Goal: Task Accomplishment & Management: Manage account settings

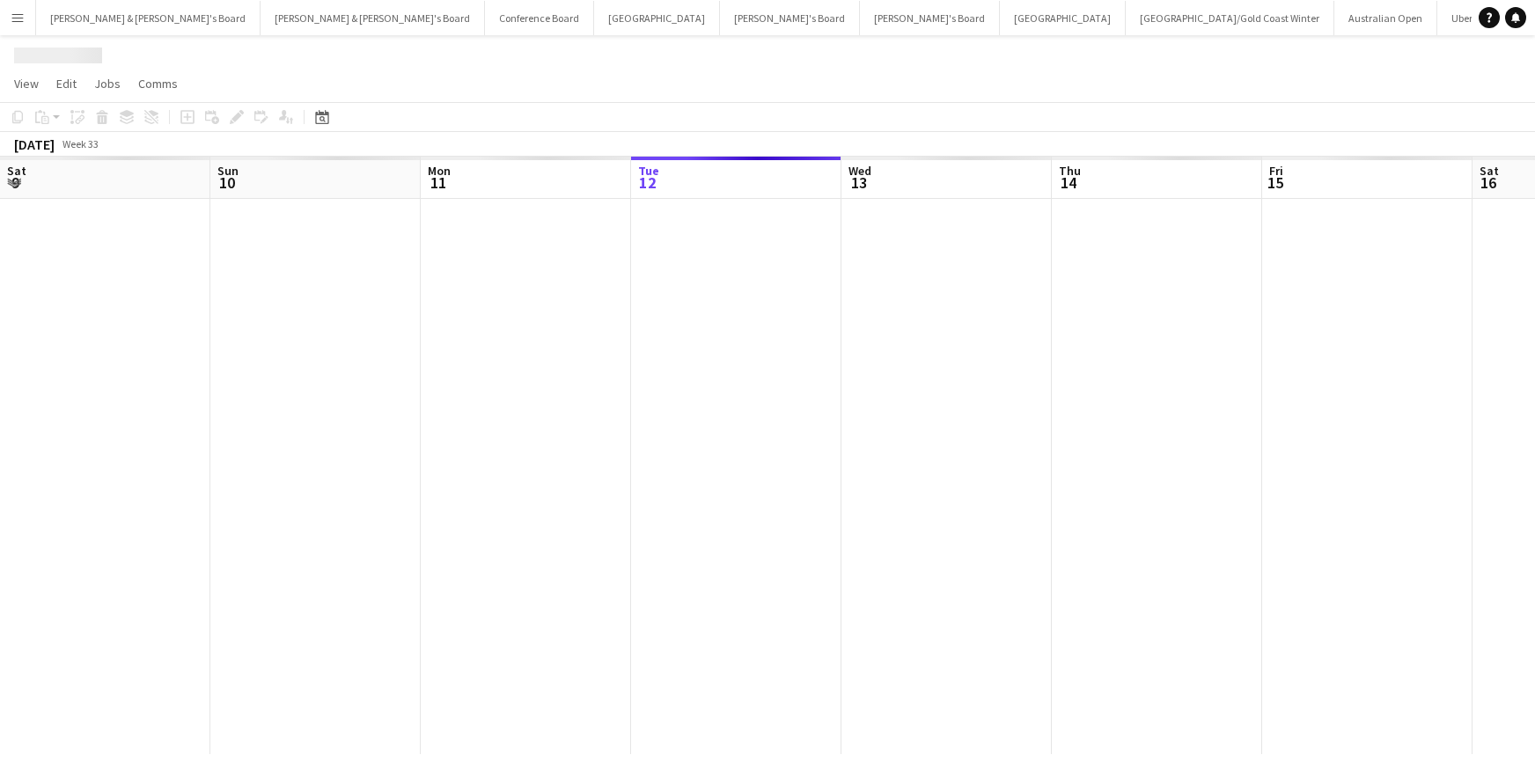
scroll to position [0, 421]
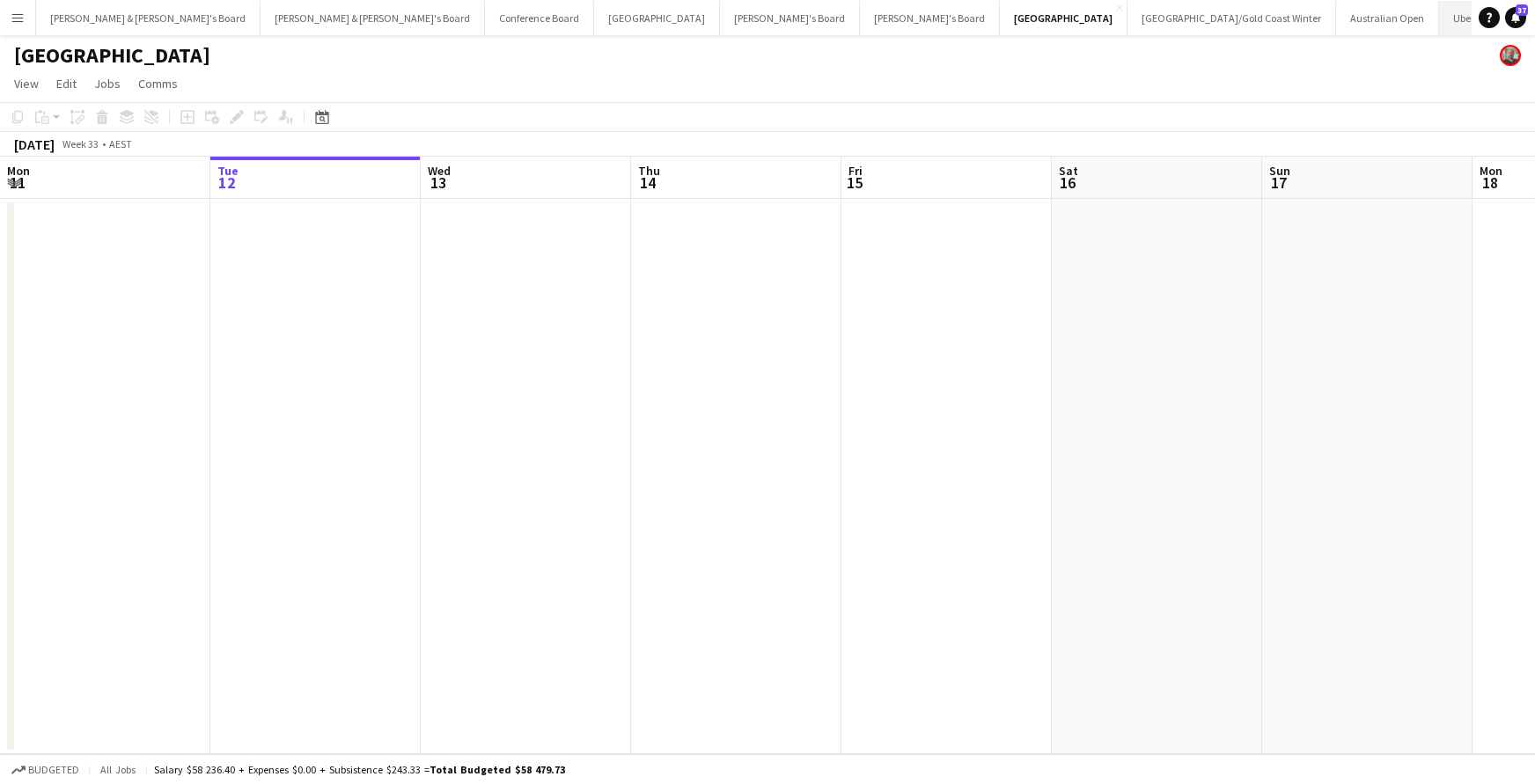
click at [1439, 22] on button "Uber Sydney Close" at bounding box center [1513, 18] width 149 height 34
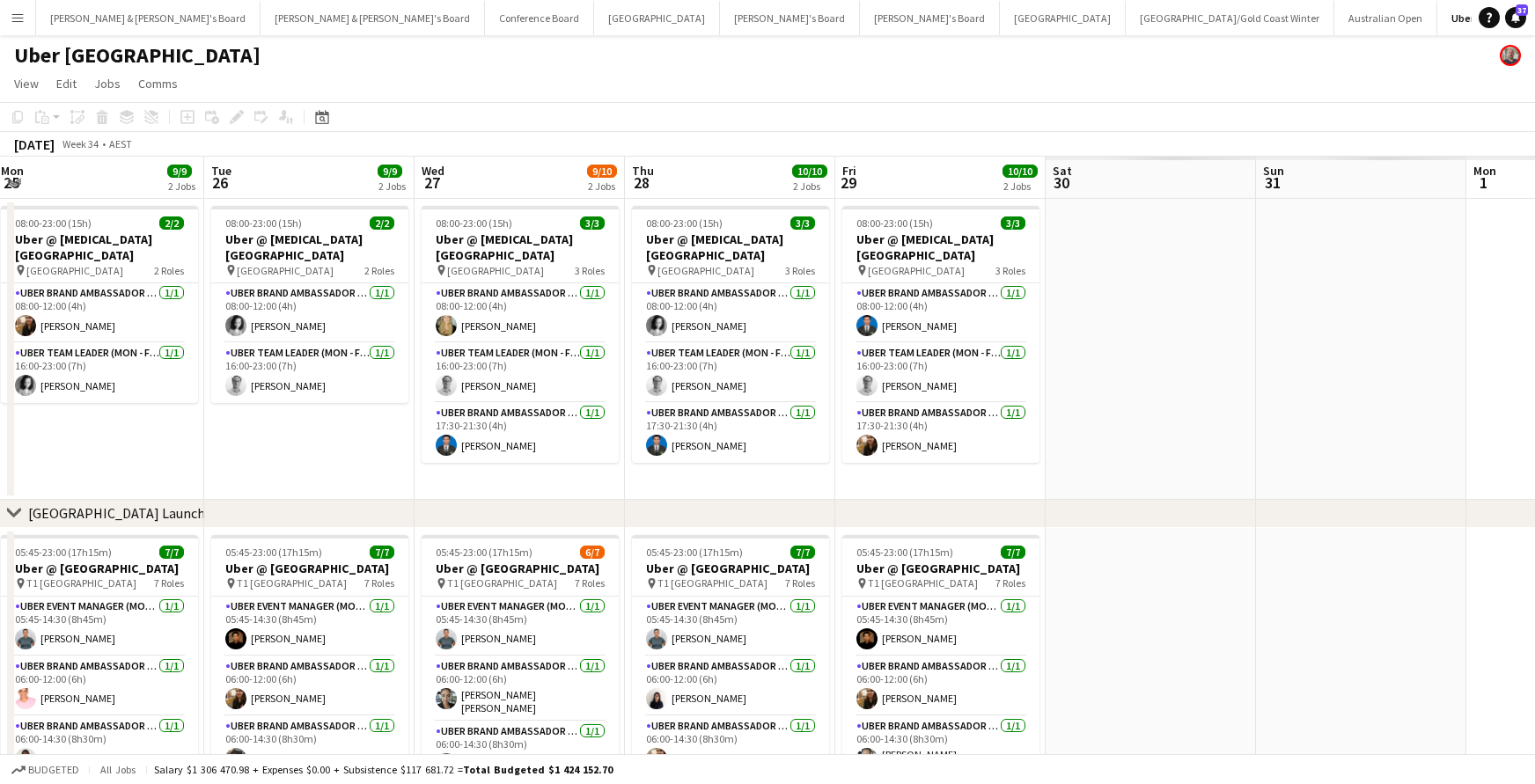
scroll to position [0, 448]
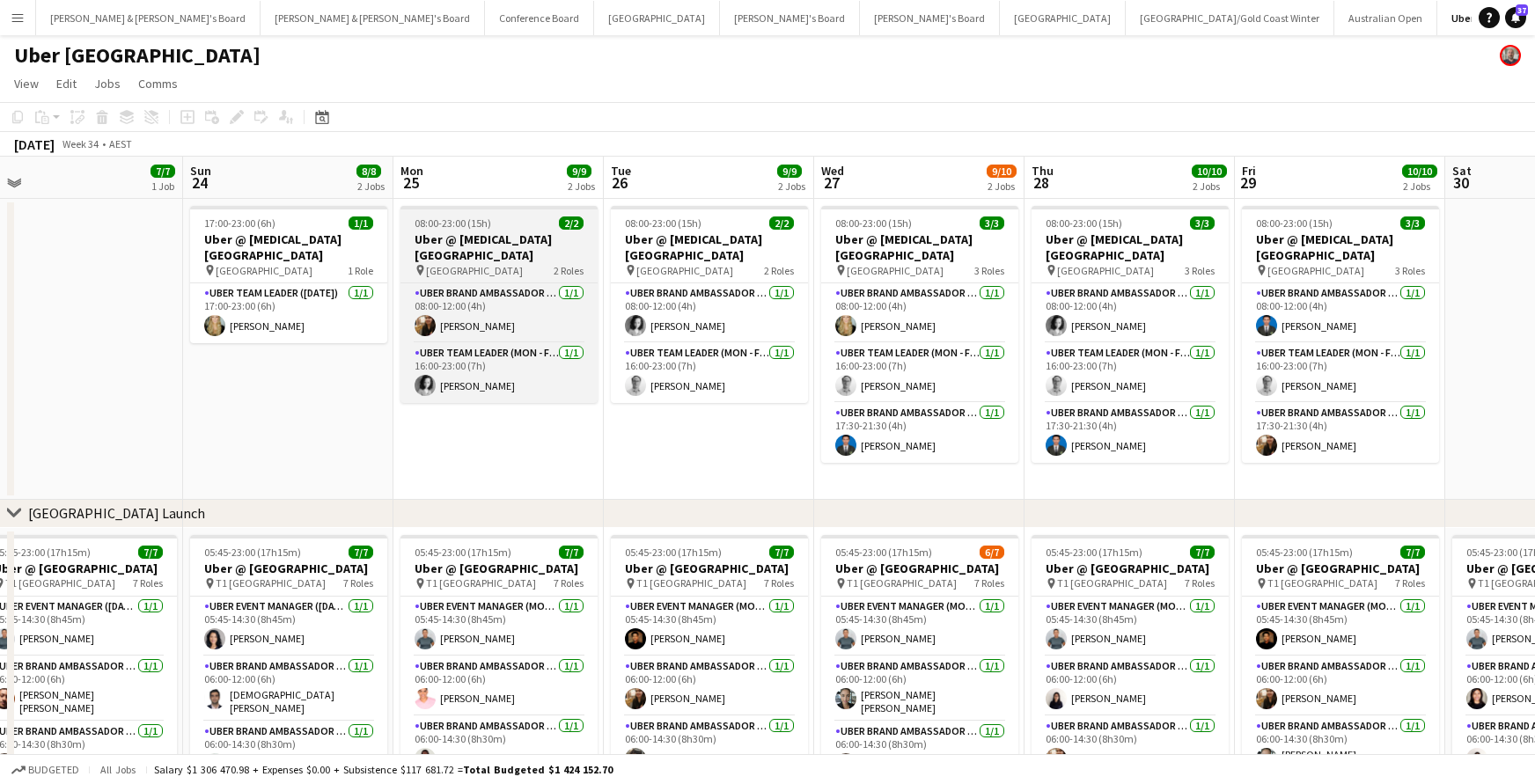
click at [525, 242] on h3 "Uber @ [MEDICAL_DATA][GEOGRAPHIC_DATA]" at bounding box center [498, 248] width 197 height 31
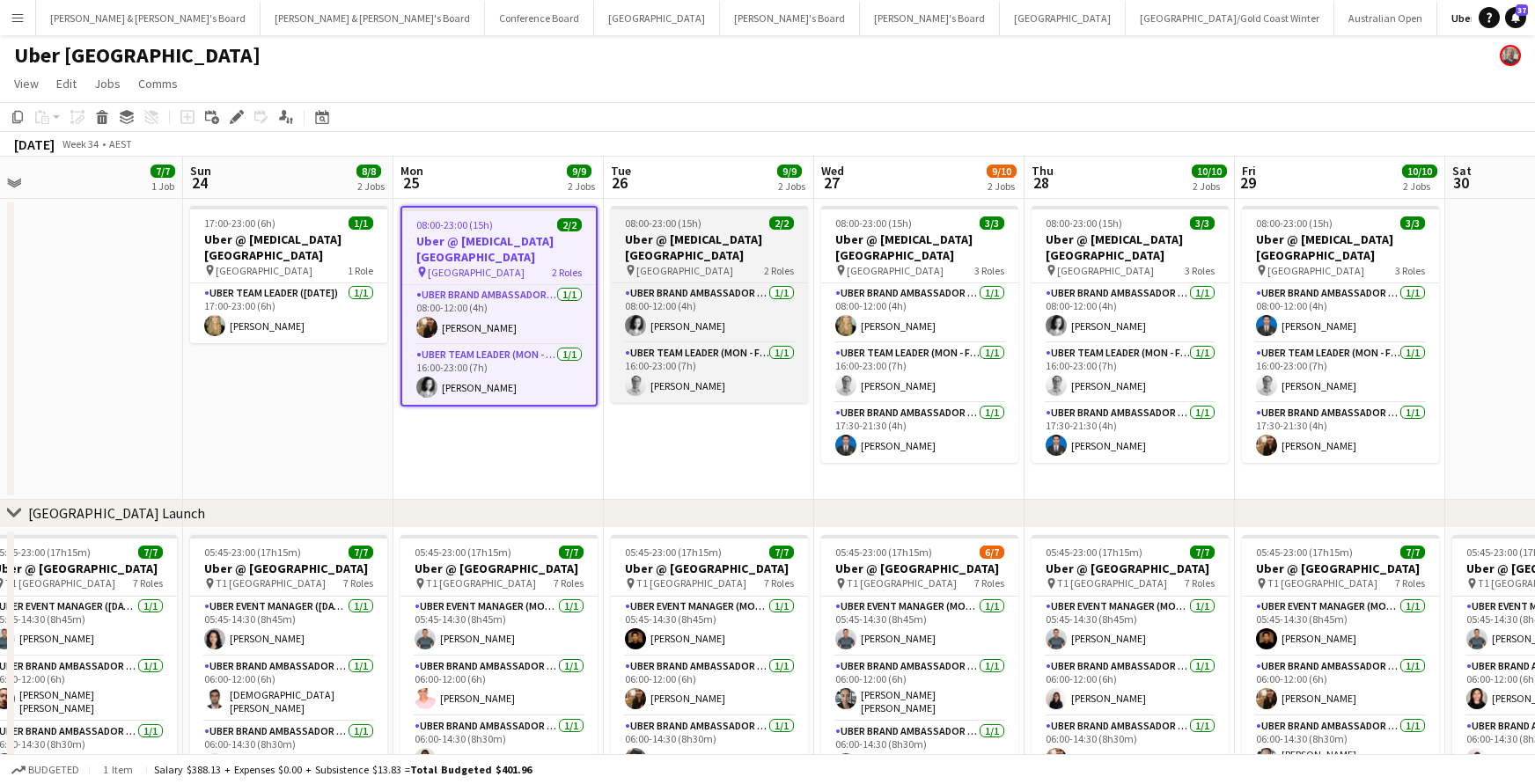
click at [685, 230] on app-job-card "08:00-23:00 (15h) 2/2 Uber @ [MEDICAL_DATA][GEOGRAPHIC_DATA] pin Sydney Airport…" at bounding box center [709, 303] width 197 height 197
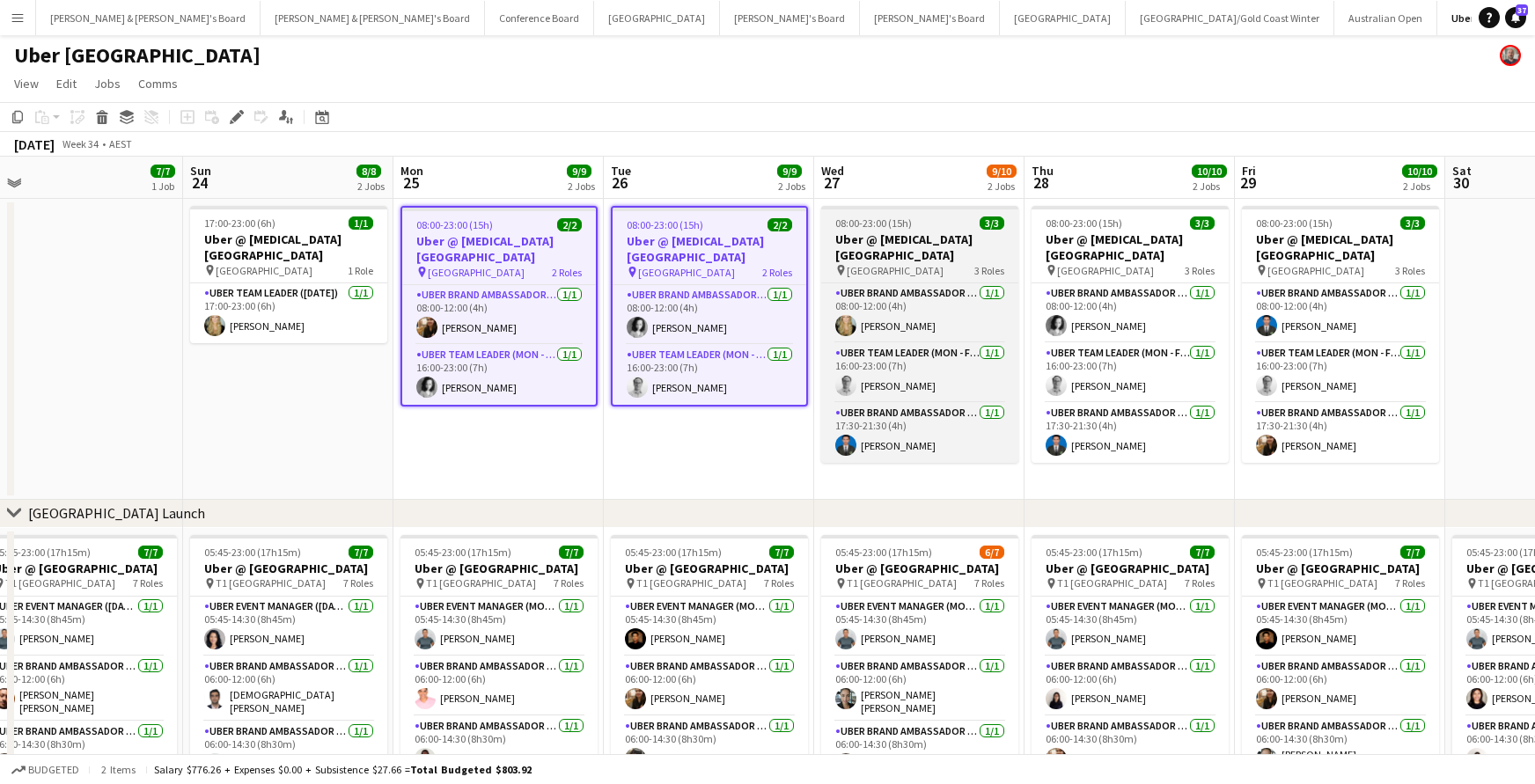
click at [884, 240] on h3 "Uber @ [MEDICAL_DATA][GEOGRAPHIC_DATA]" at bounding box center [919, 248] width 197 height 31
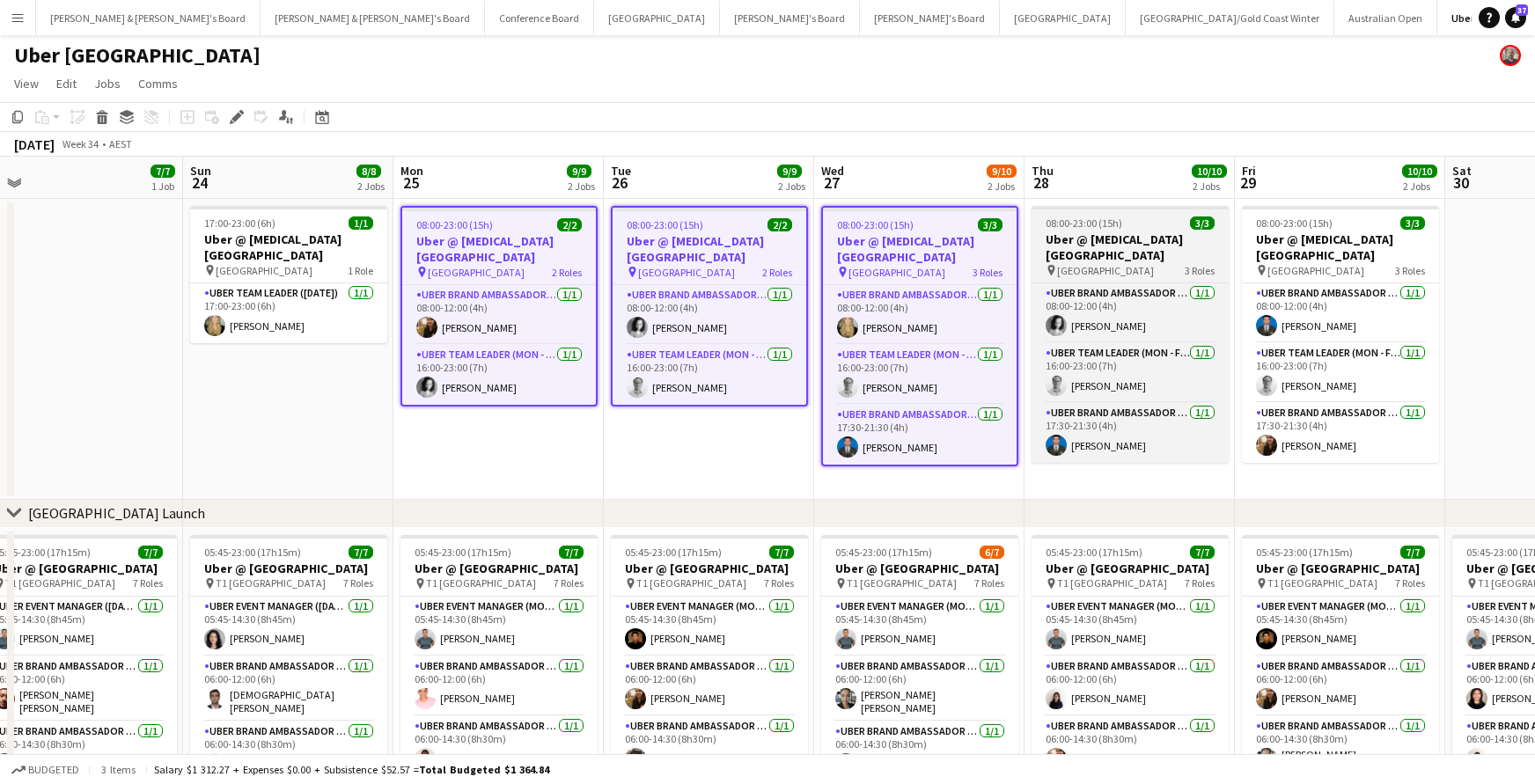
click at [1109, 236] on h3 "Uber @ [MEDICAL_DATA][GEOGRAPHIC_DATA]" at bounding box center [1130, 248] width 197 height 31
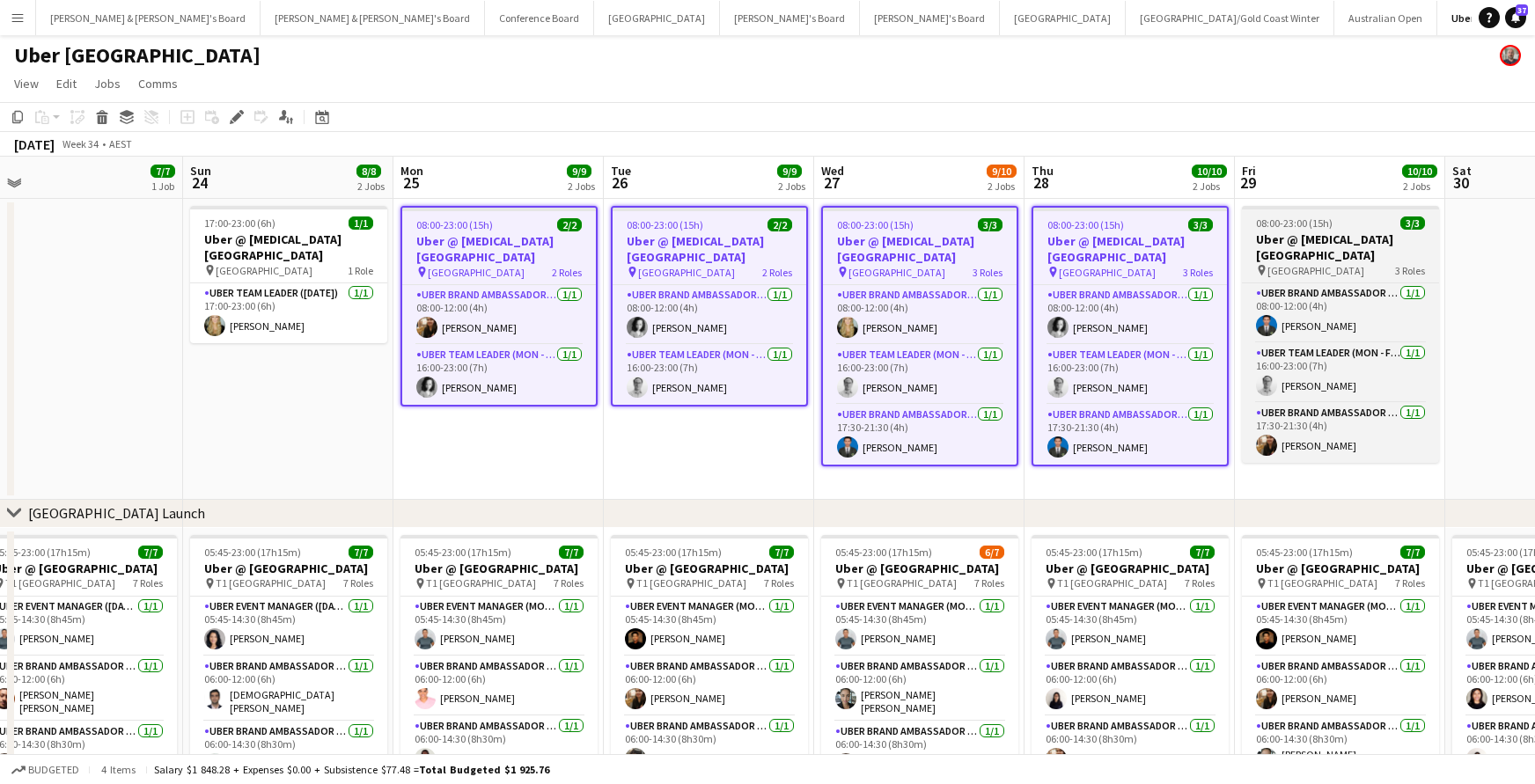
click at [1405, 241] on h3 "Uber @ [MEDICAL_DATA][GEOGRAPHIC_DATA]" at bounding box center [1340, 248] width 197 height 31
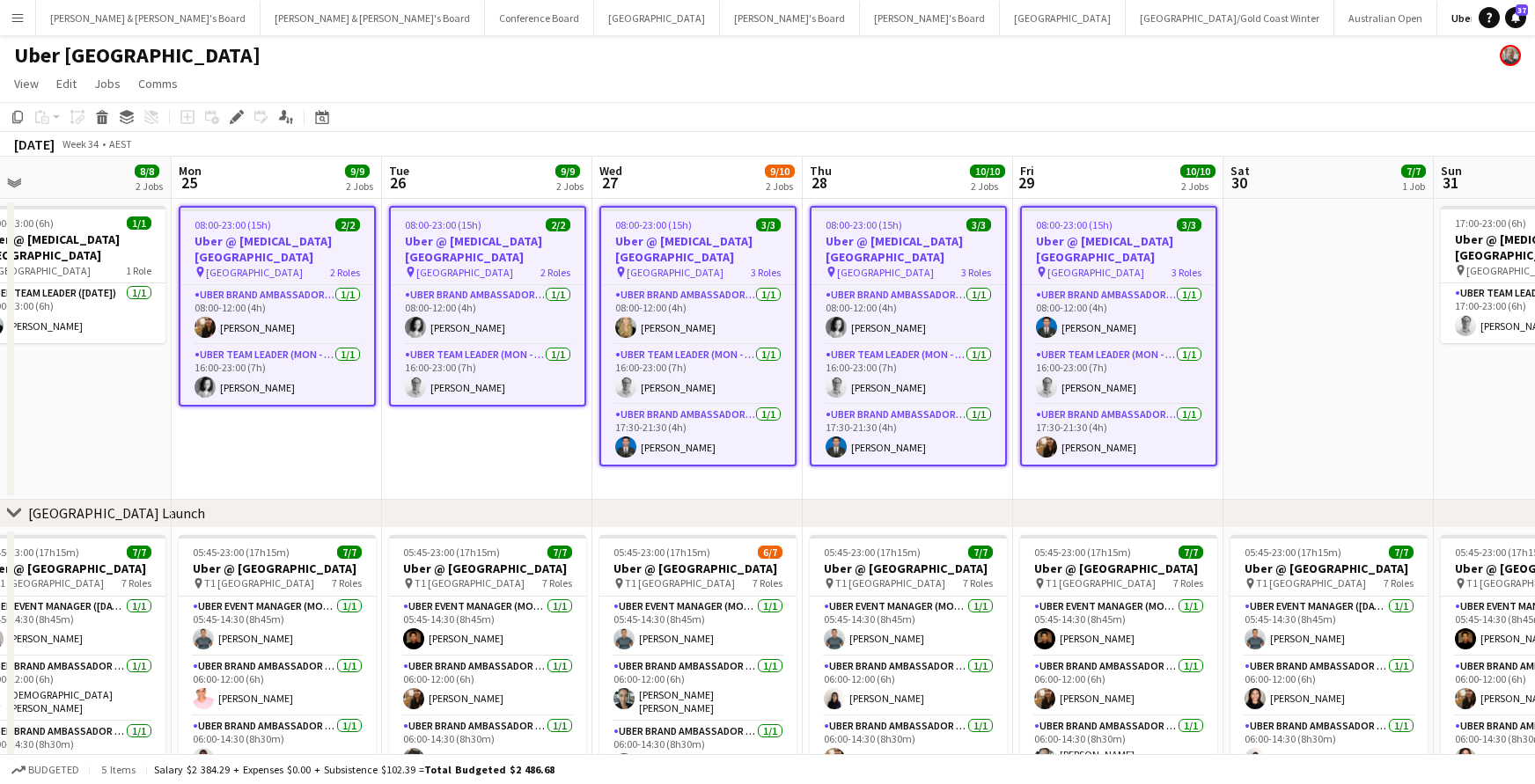
scroll to position [0, 700]
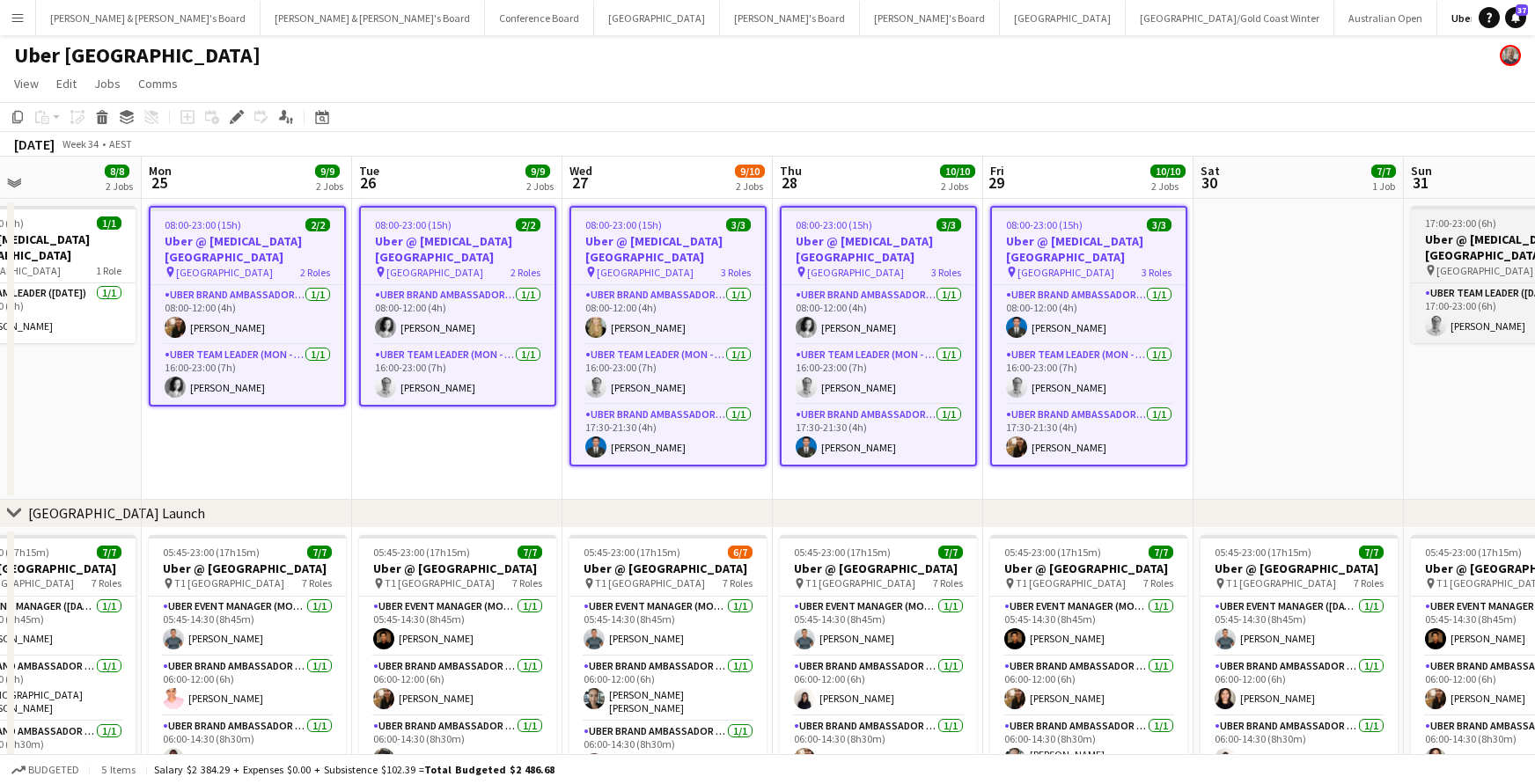
click at [1462, 241] on h3 "Uber @ [MEDICAL_DATA][GEOGRAPHIC_DATA]" at bounding box center [1510, 248] width 197 height 31
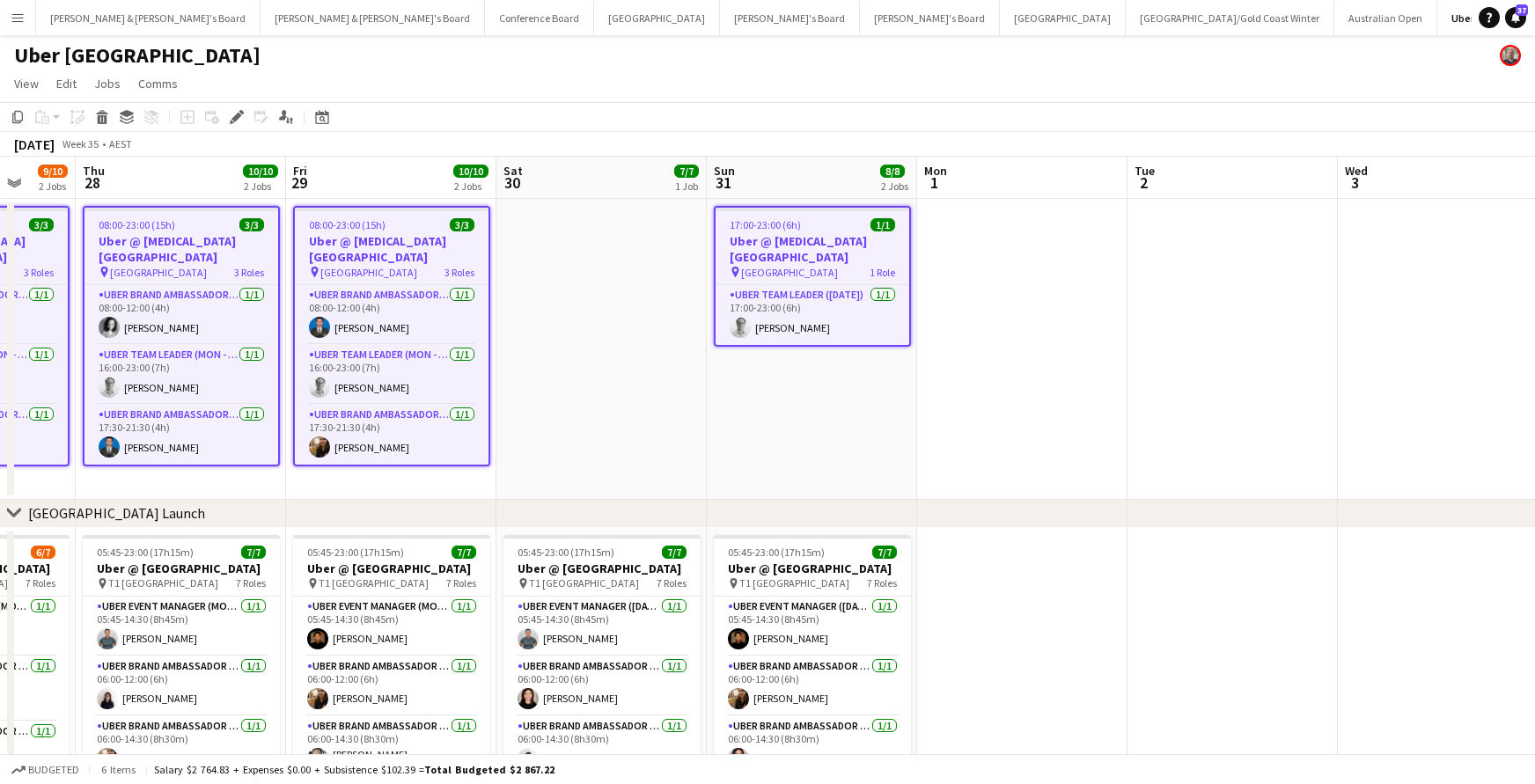
click at [993, 251] on app-date-cell at bounding box center [1022, 349] width 210 height 301
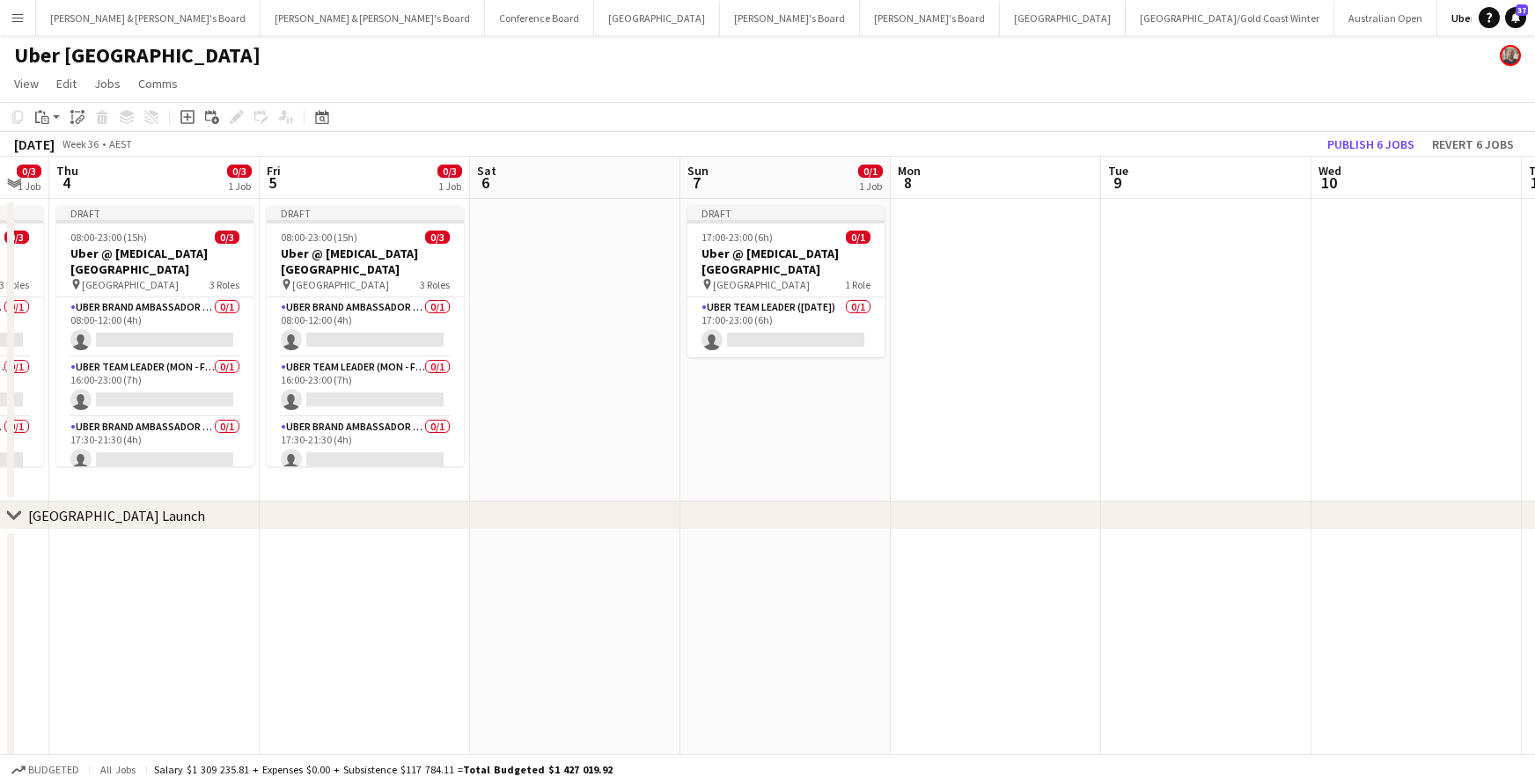
scroll to position [0, 798]
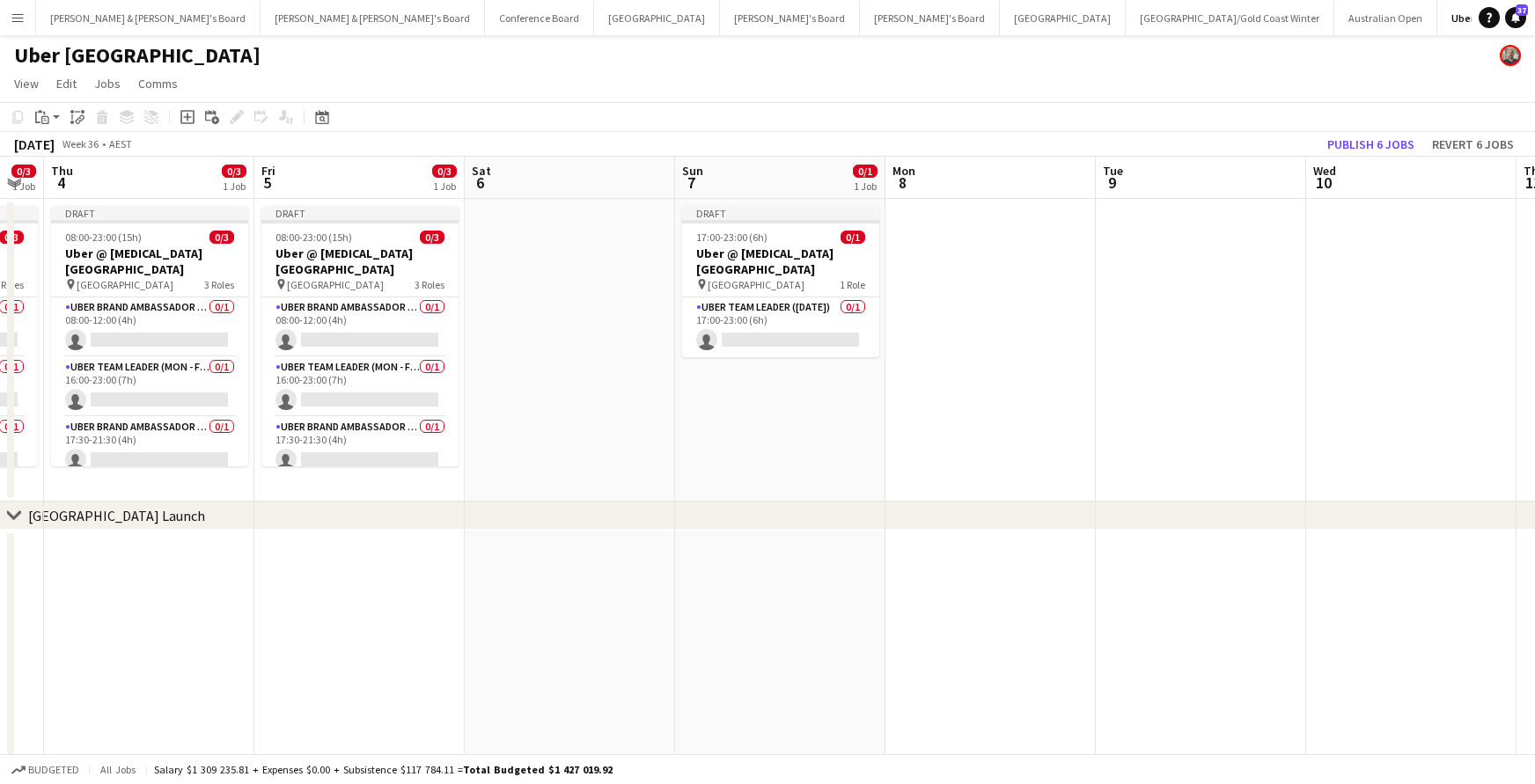
click at [1047, 274] on app-date-cell at bounding box center [991, 349] width 210 height 302
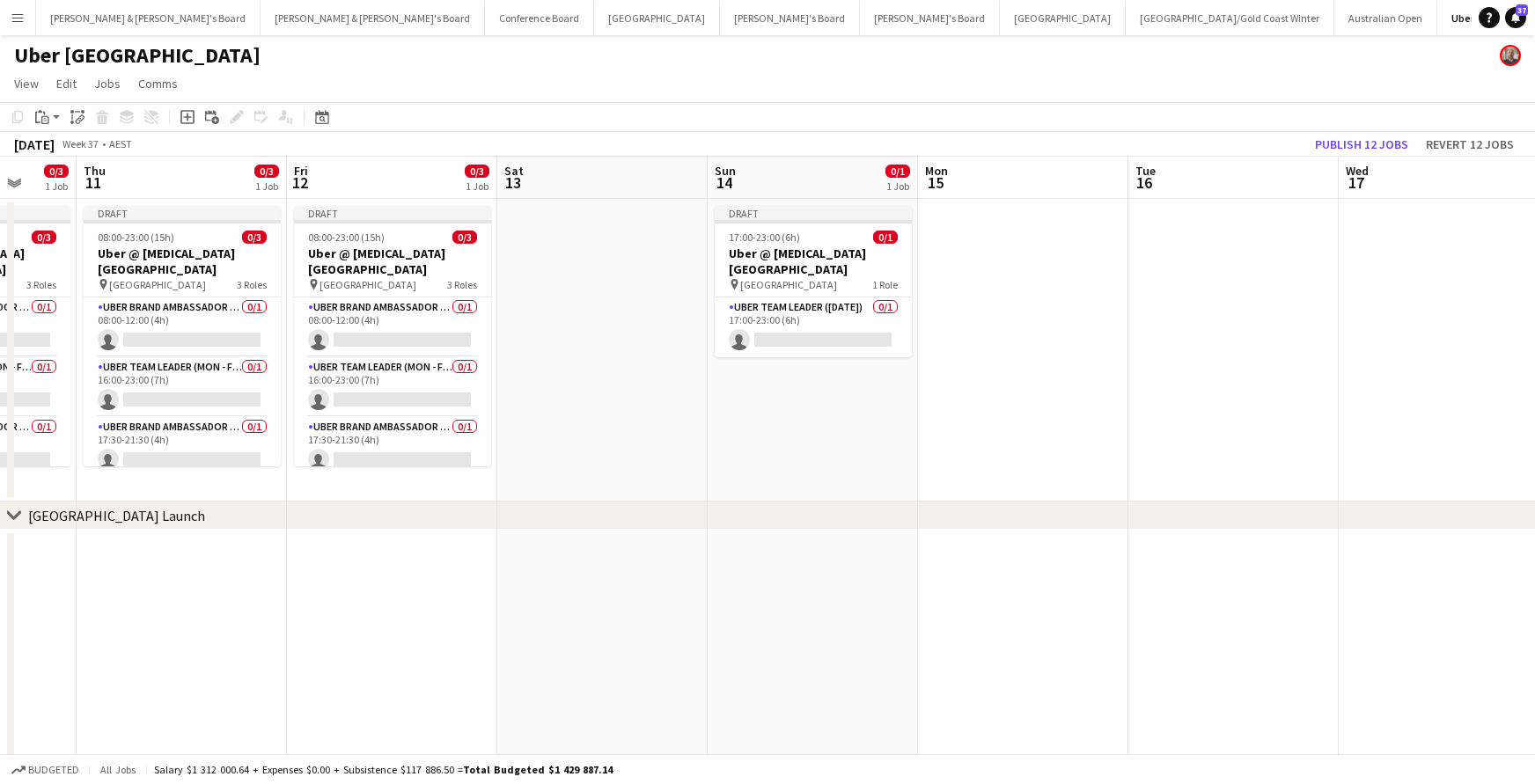
scroll to position [0, 581]
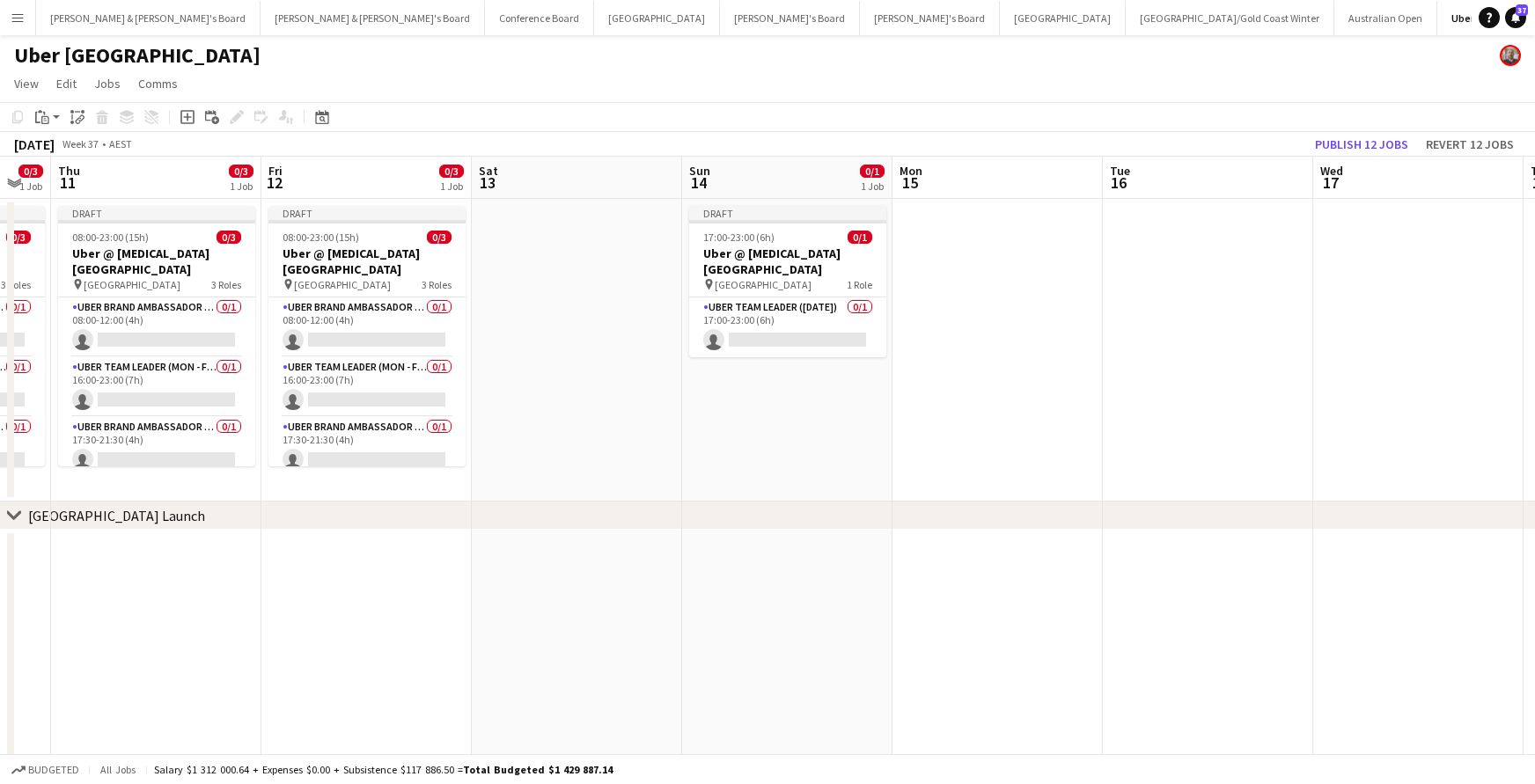
click at [1041, 254] on app-date-cell at bounding box center [998, 349] width 210 height 302
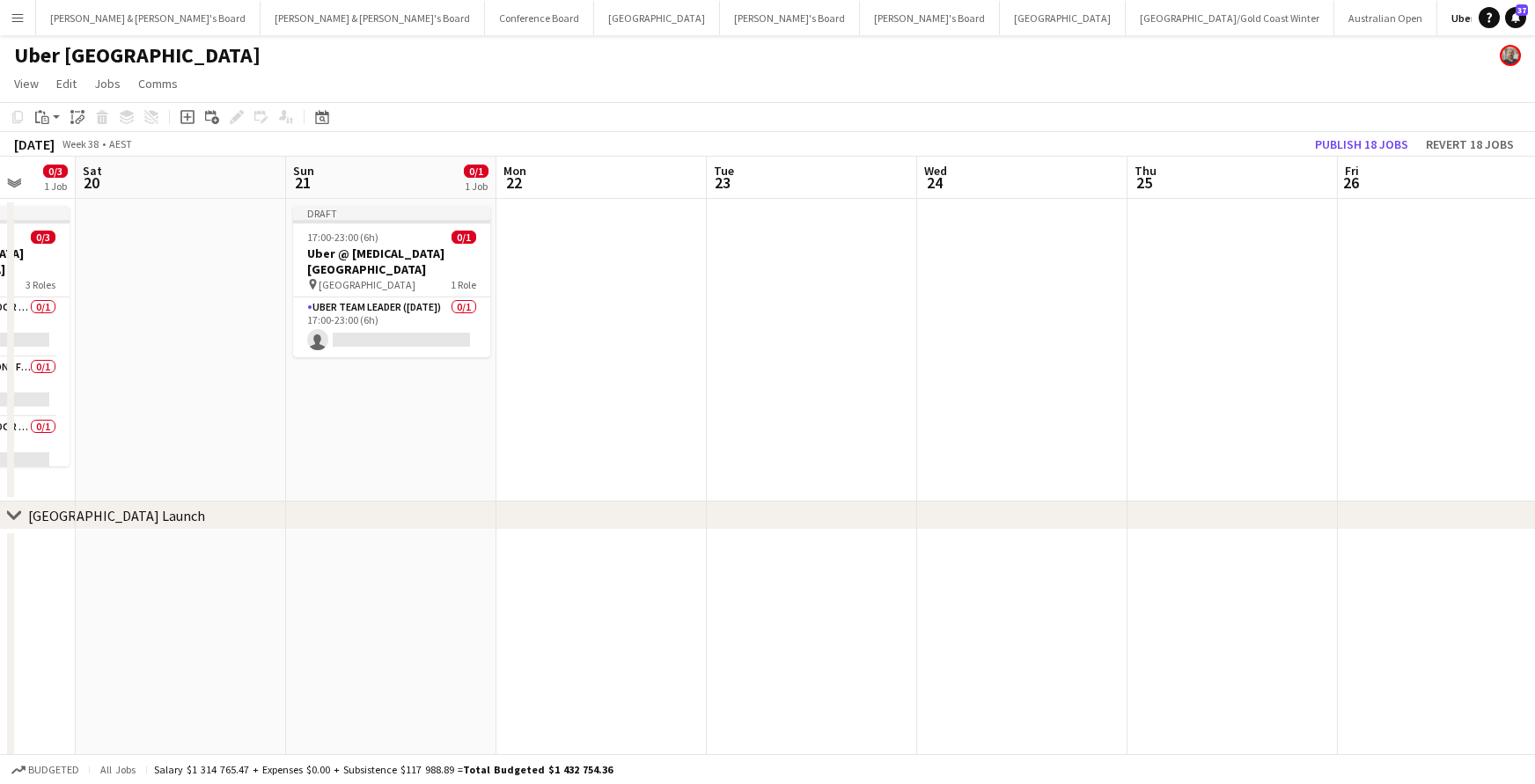
scroll to position [0, 802]
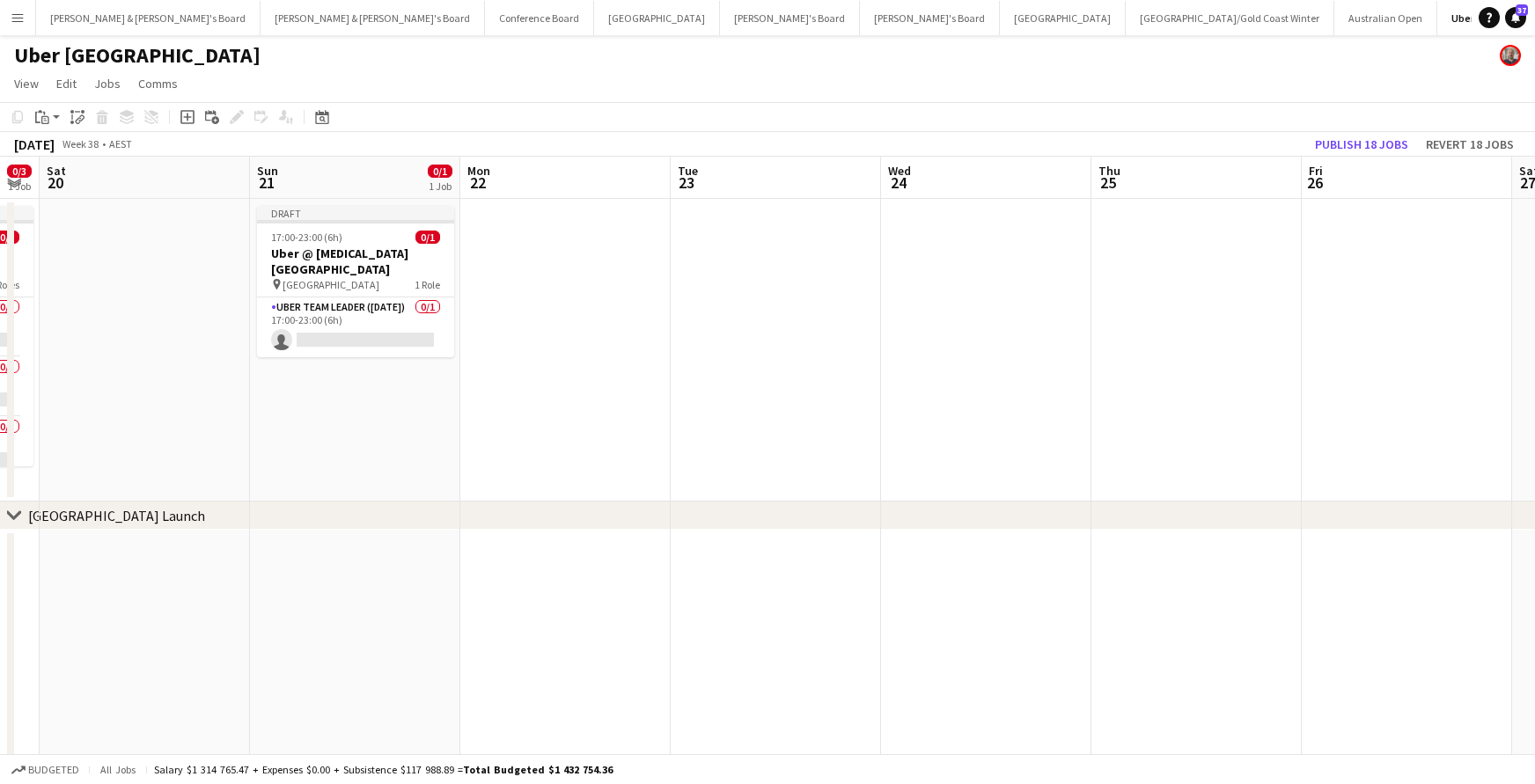
click at [642, 246] on app-date-cell at bounding box center [565, 349] width 210 height 302
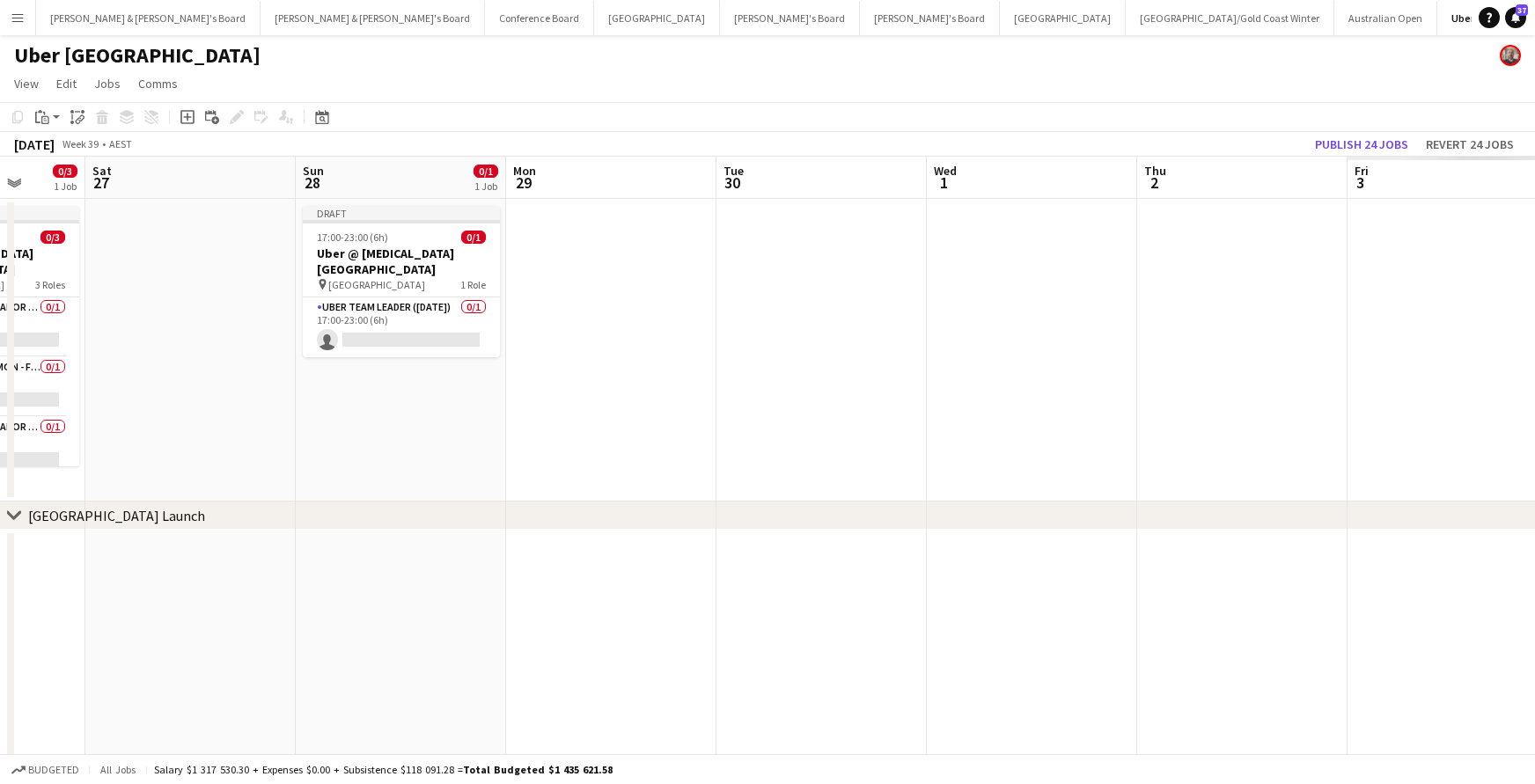
scroll to position [0, 548]
click at [641, 243] on app-date-cell at bounding box center [608, 349] width 210 height 302
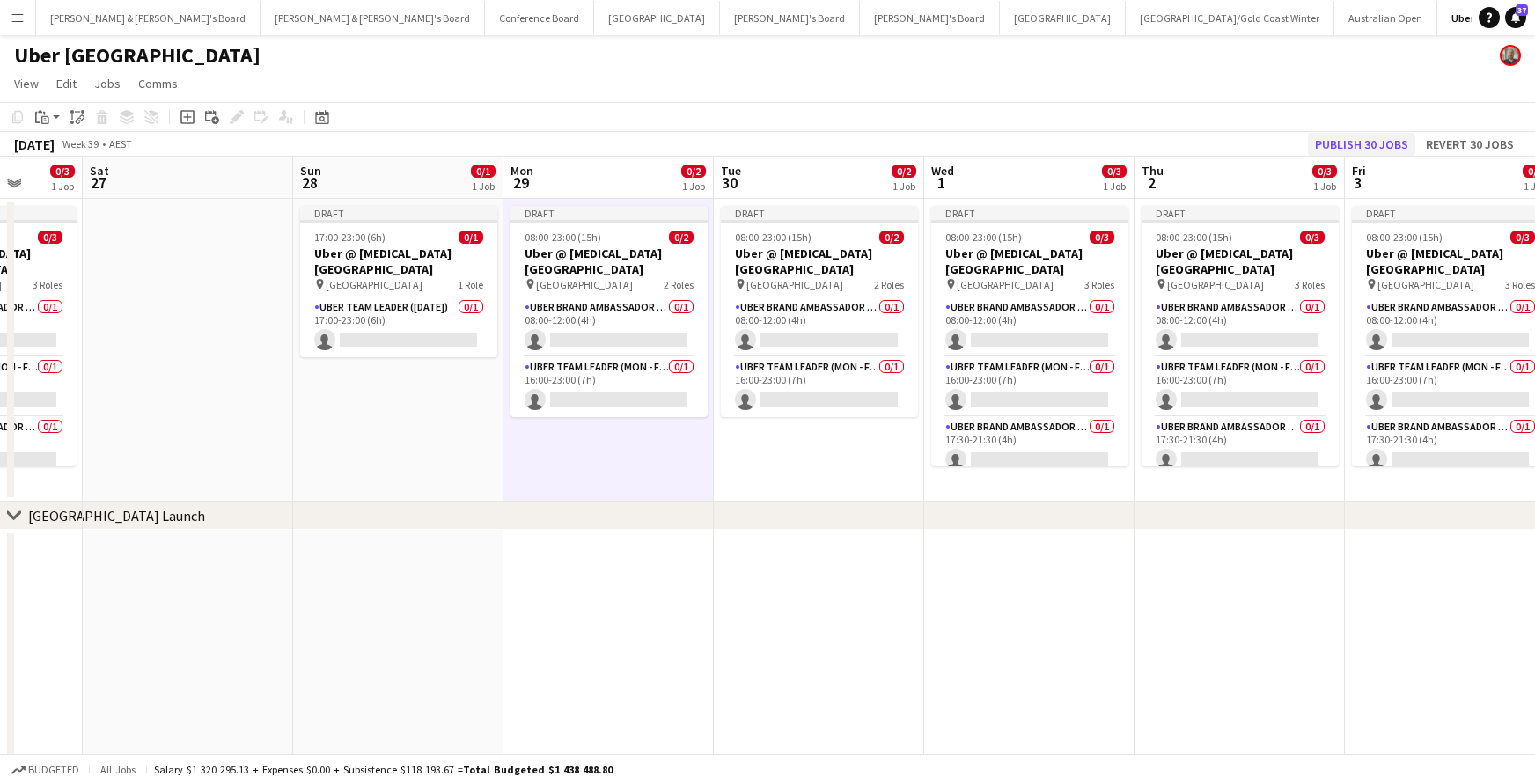
click at [1386, 138] on button "Publish 30 jobs" at bounding box center [1362, 144] width 108 height 23
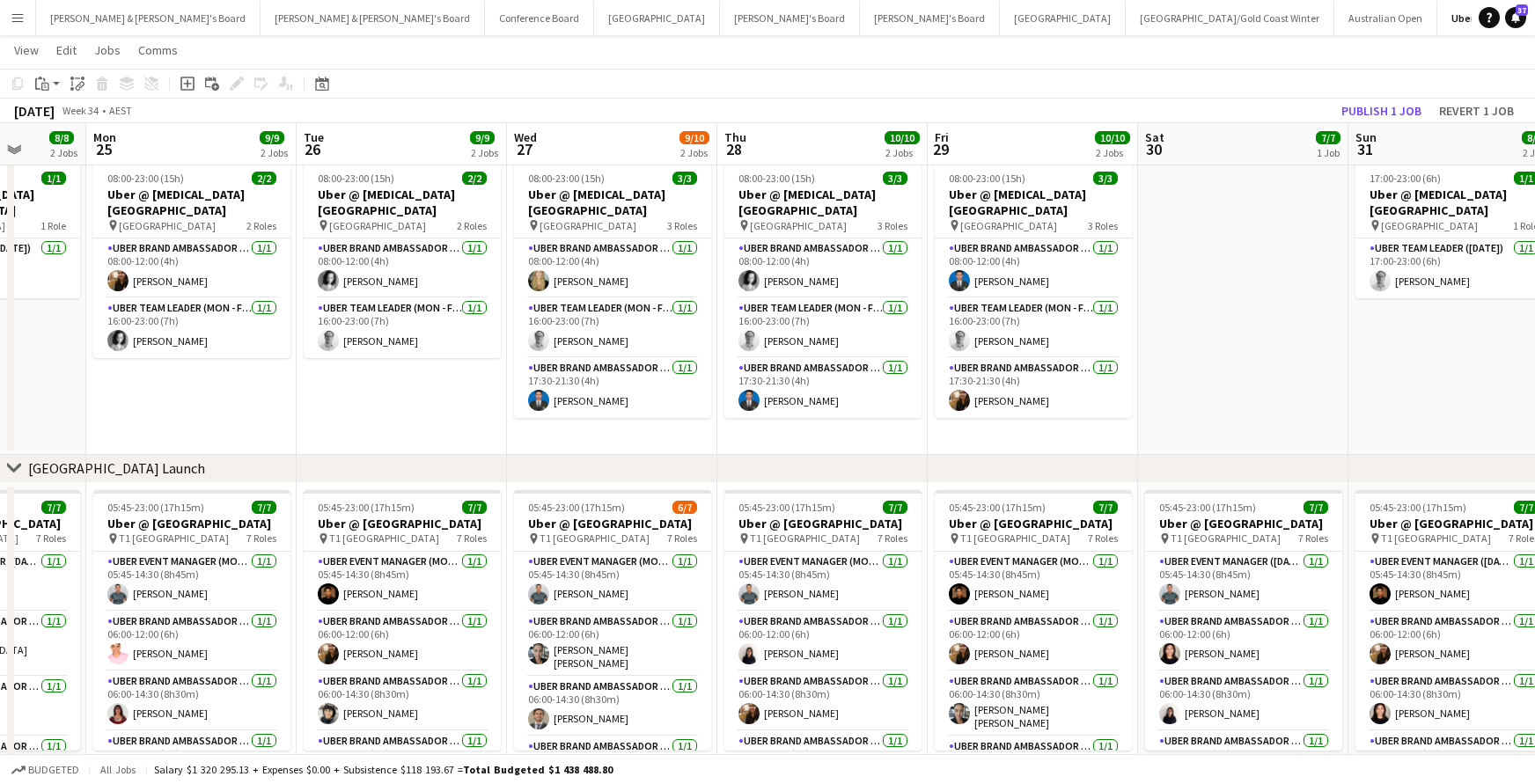
scroll to position [0, 537]
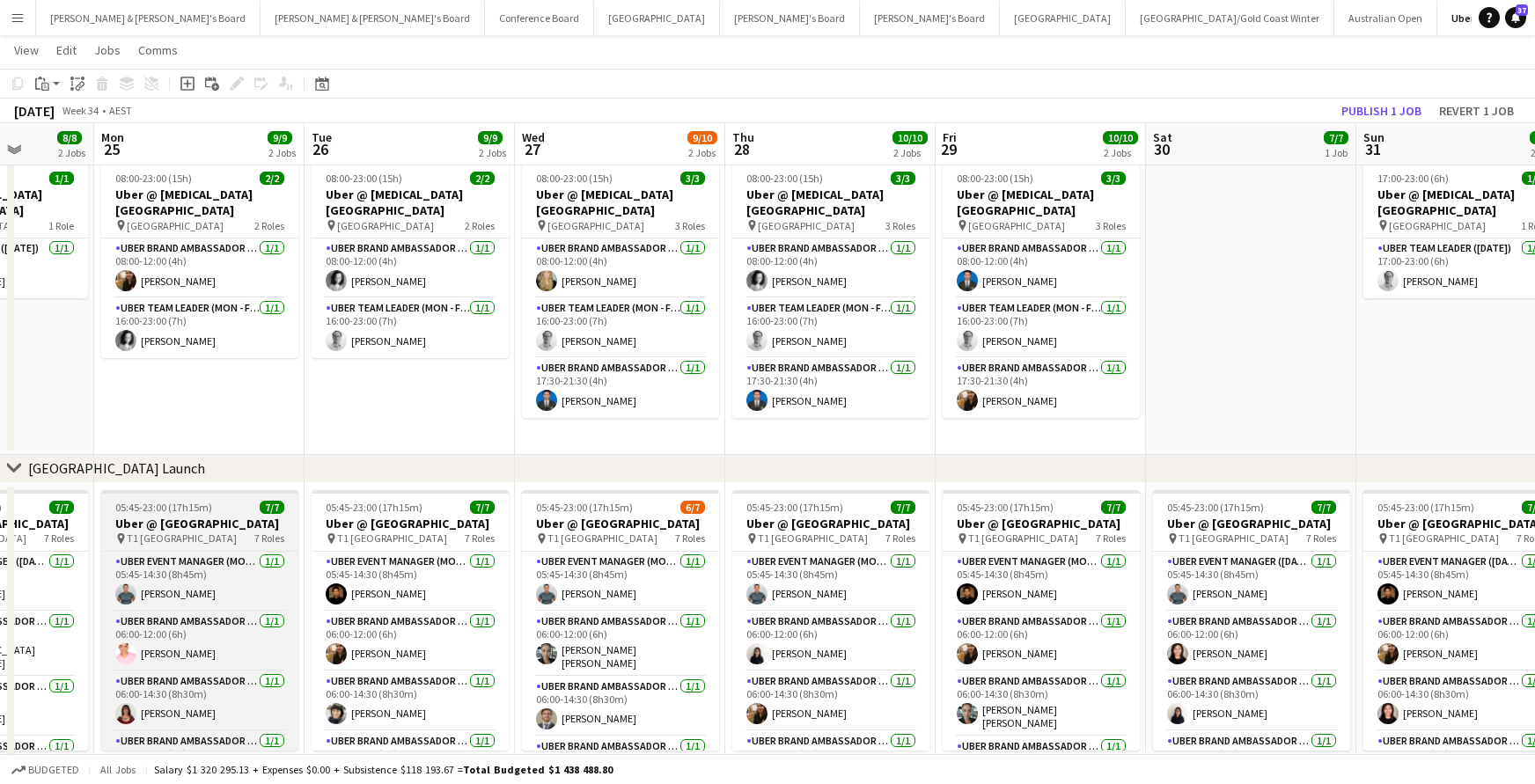
click at [250, 528] on h3 "Uber @ [GEOGRAPHIC_DATA]" at bounding box center [199, 524] width 197 height 16
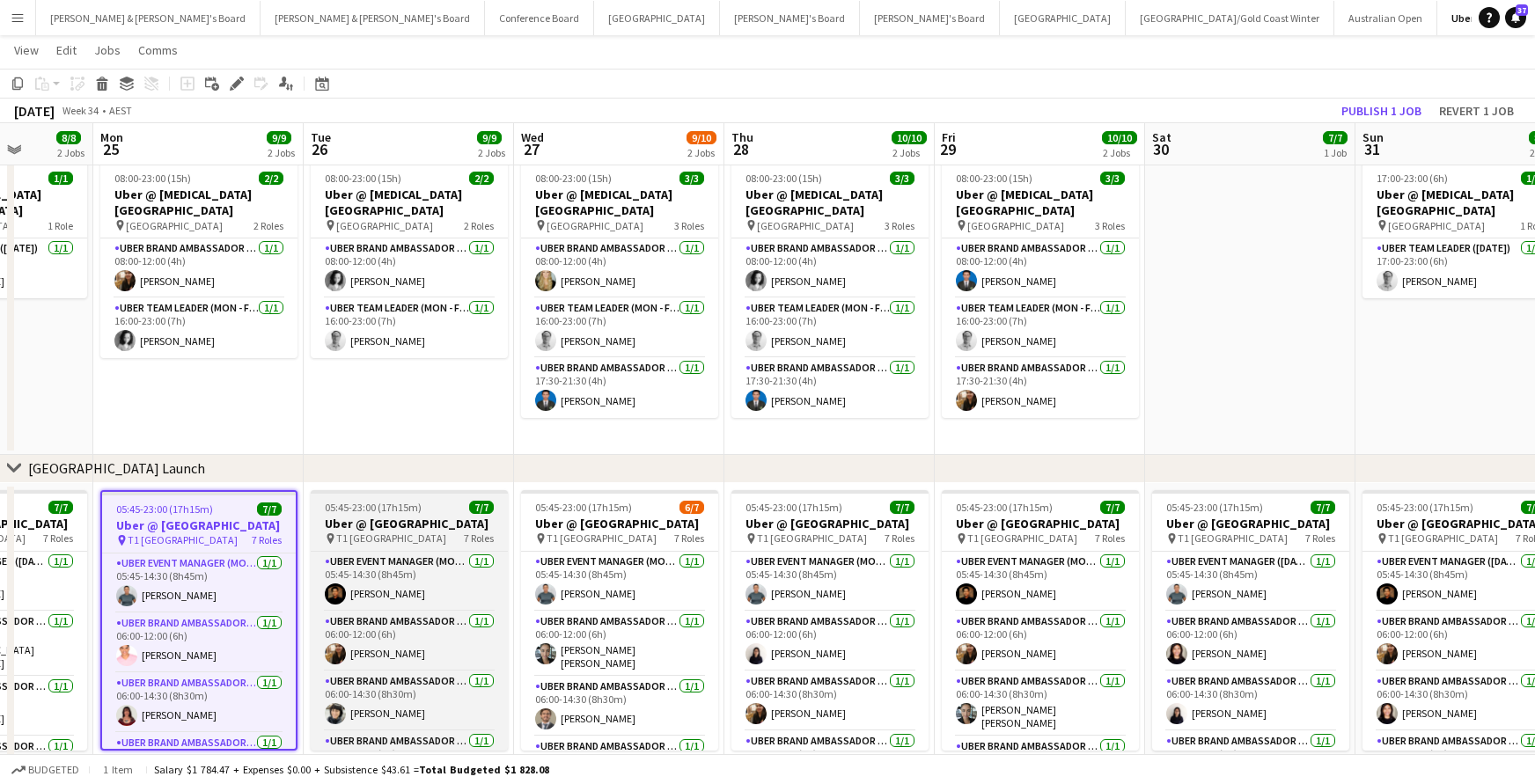
click at [436, 516] on h3 "Uber @ [GEOGRAPHIC_DATA]" at bounding box center [408, 524] width 197 height 16
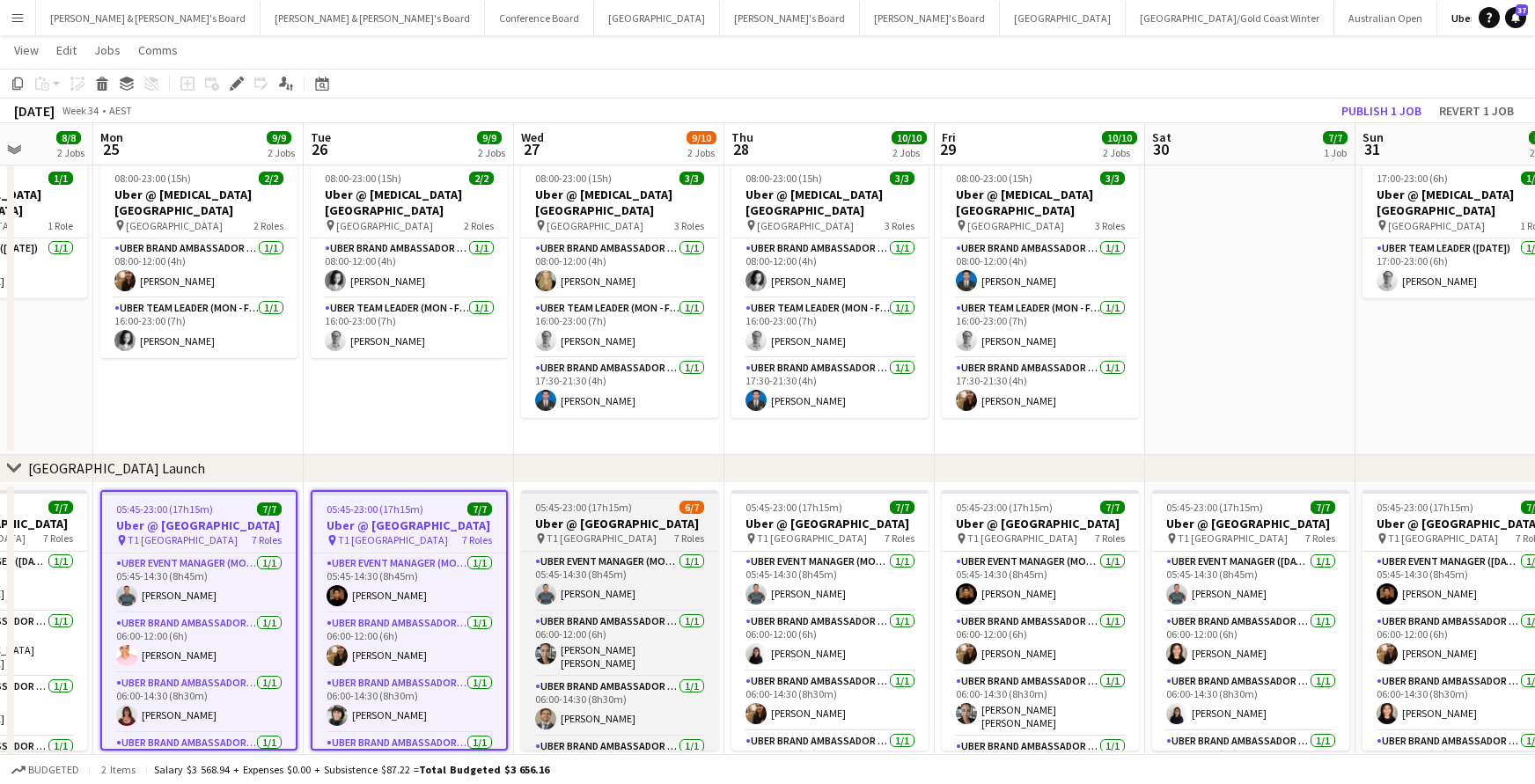
click at [598, 524] on h3 "Uber @ [GEOGRAPHIC_DATA]" at bounding box center [619, 524] width 197 height 16
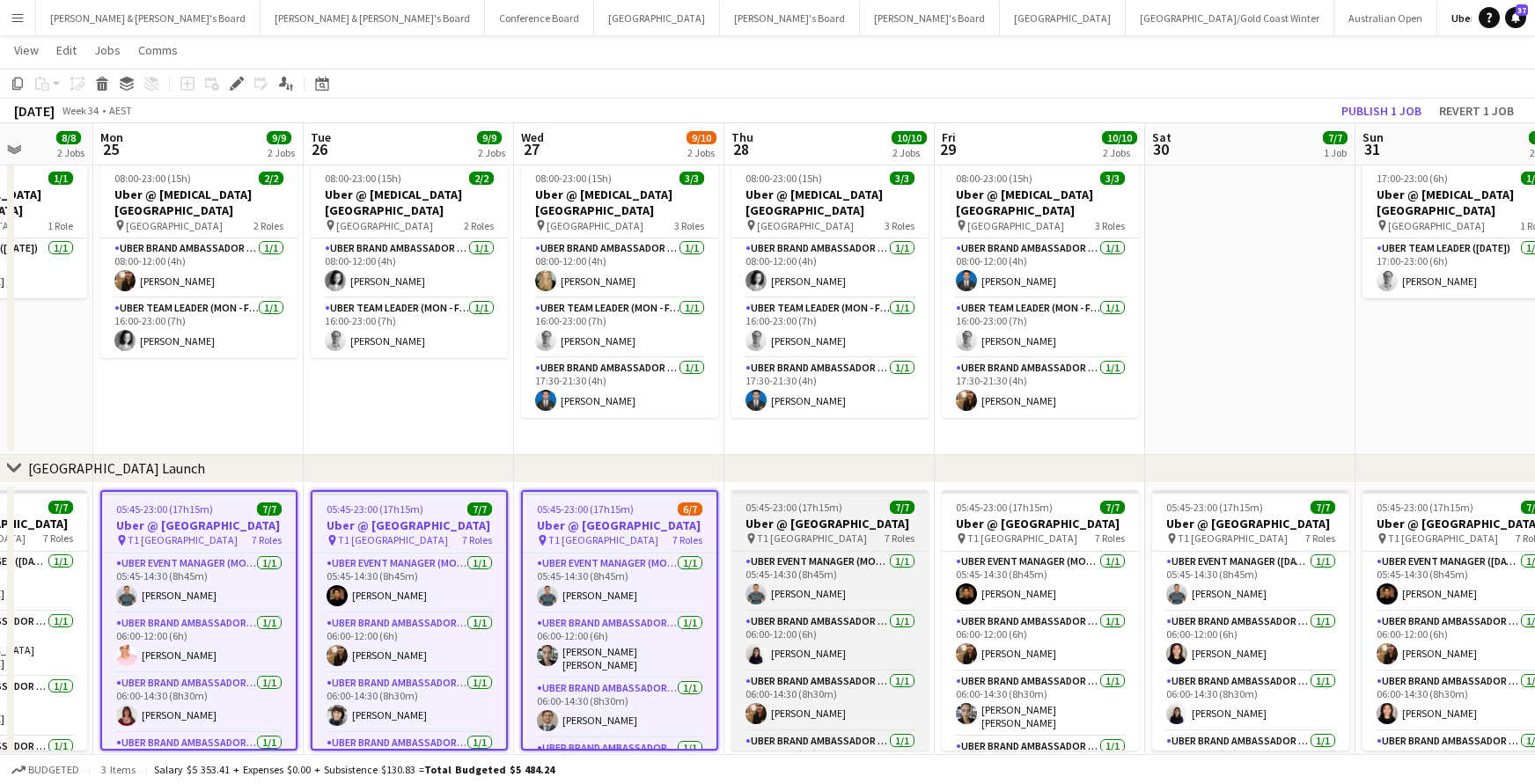
click at [805, 531] on h3 "Uber @ [GEOGRAPHIC_DATA]" at bounding box center [829, 524] width 197 height 16
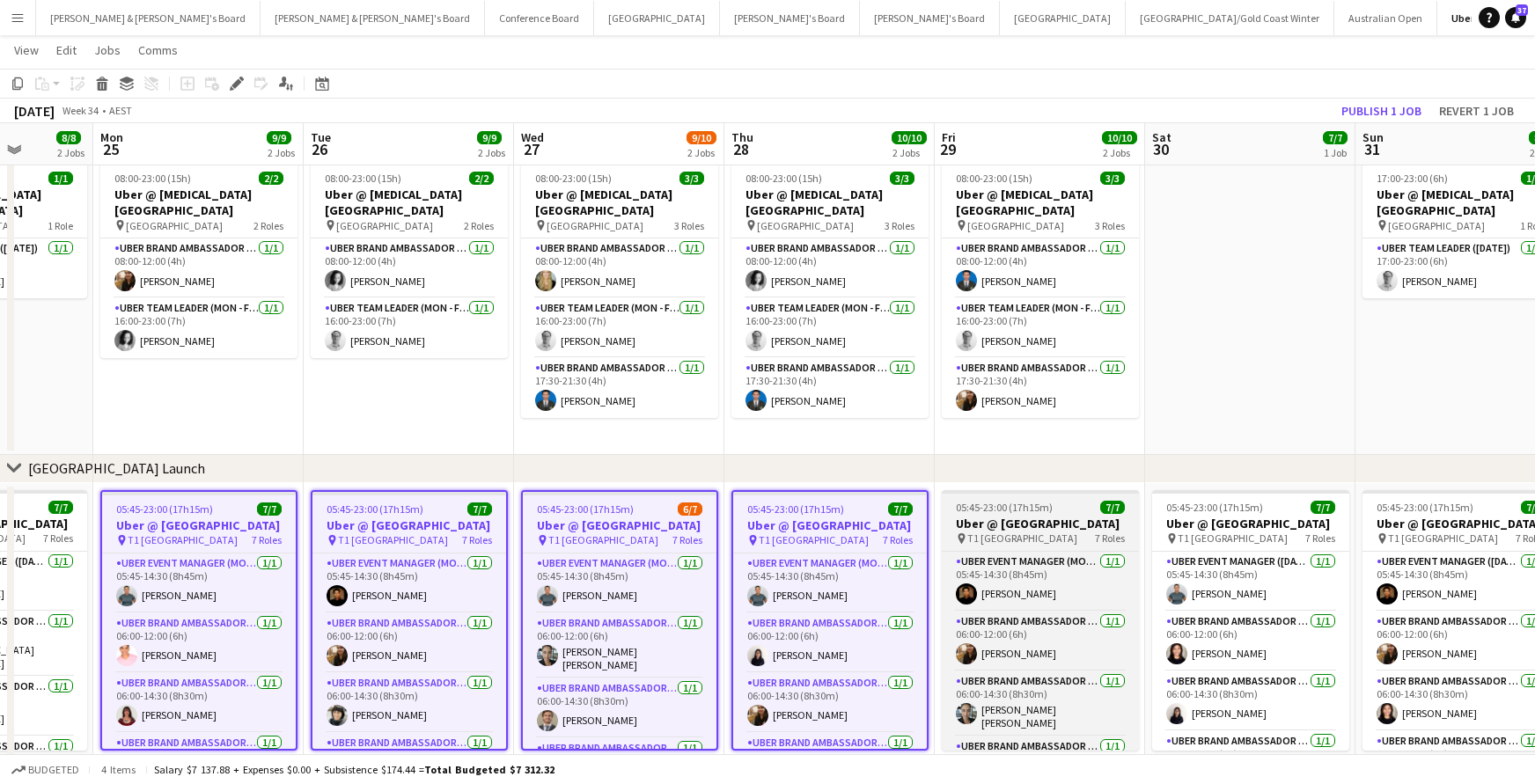
click at [1094, 531] on h3 "Uber @ [GEOGRAPHIC_DATA]" at bounding box center [1040, 524] width 197 height 16
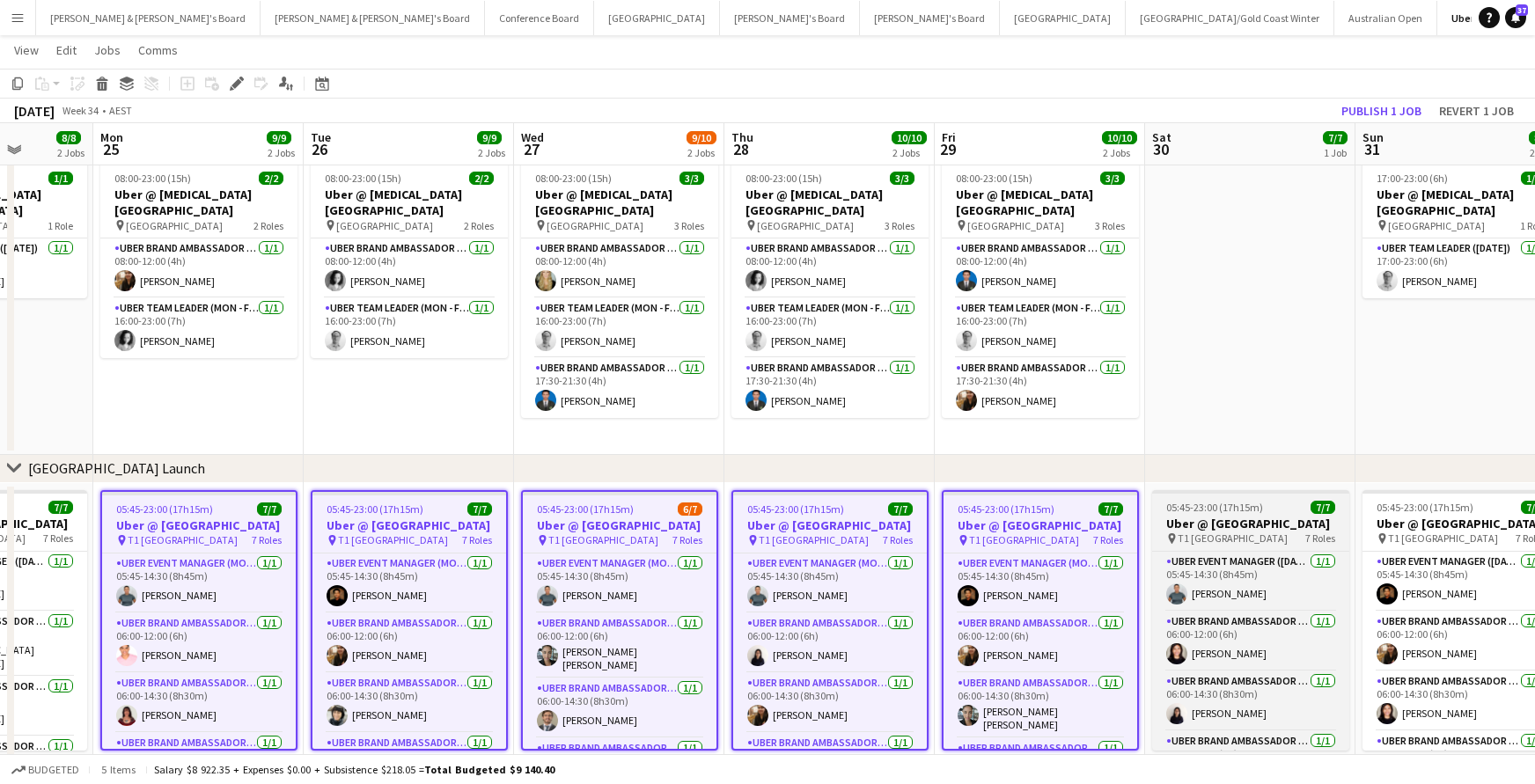
click at [1205, 531] on h3 "Uber @ [GEOGRAPHIC_DATA]" at bounding box center [1250, 524] width 197 height 16
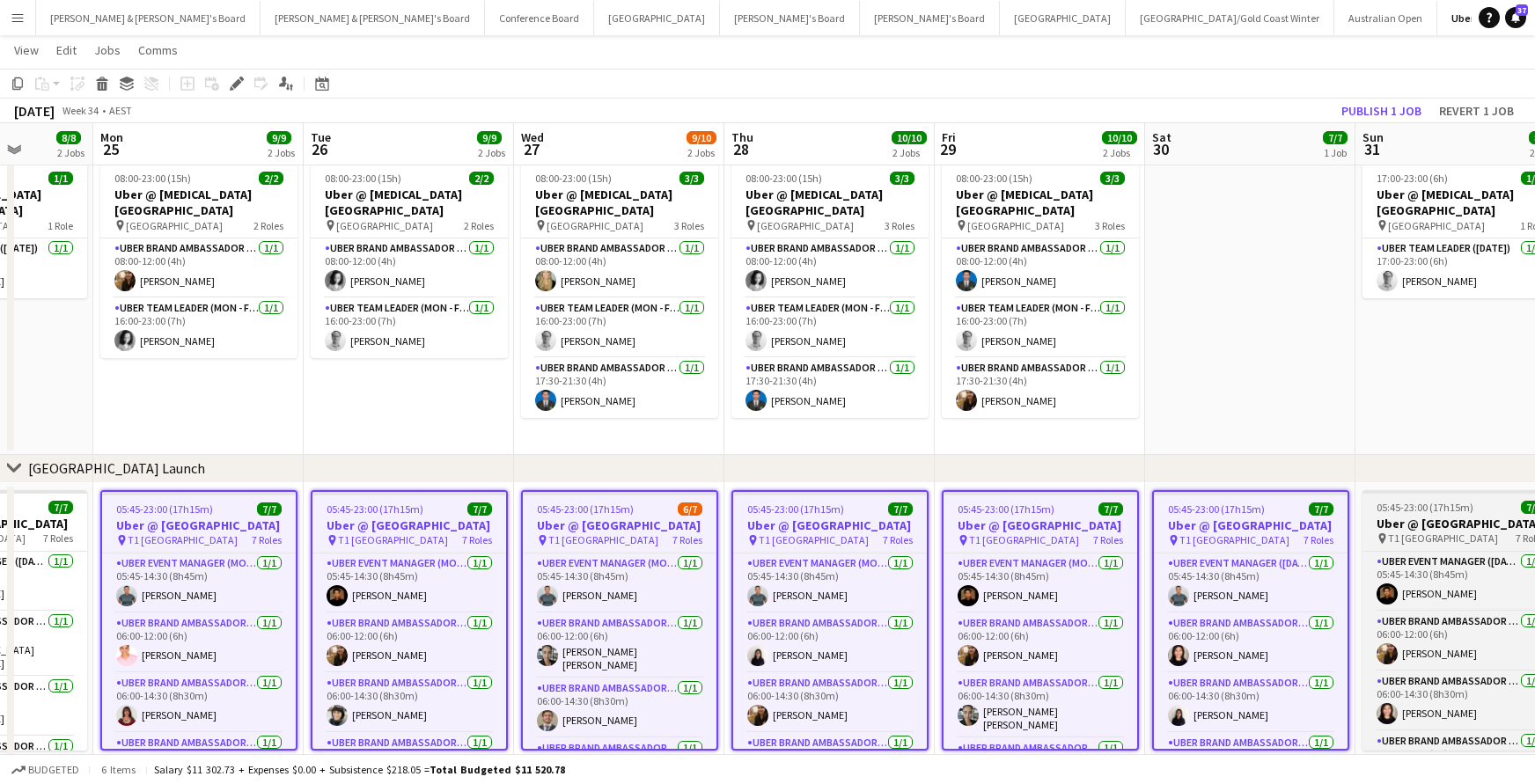
click at [1421, 531] on h3 "Uber @ [GEOGRAPHIC_DATA]" at bounding box center [1461, 524] width 197 height 16
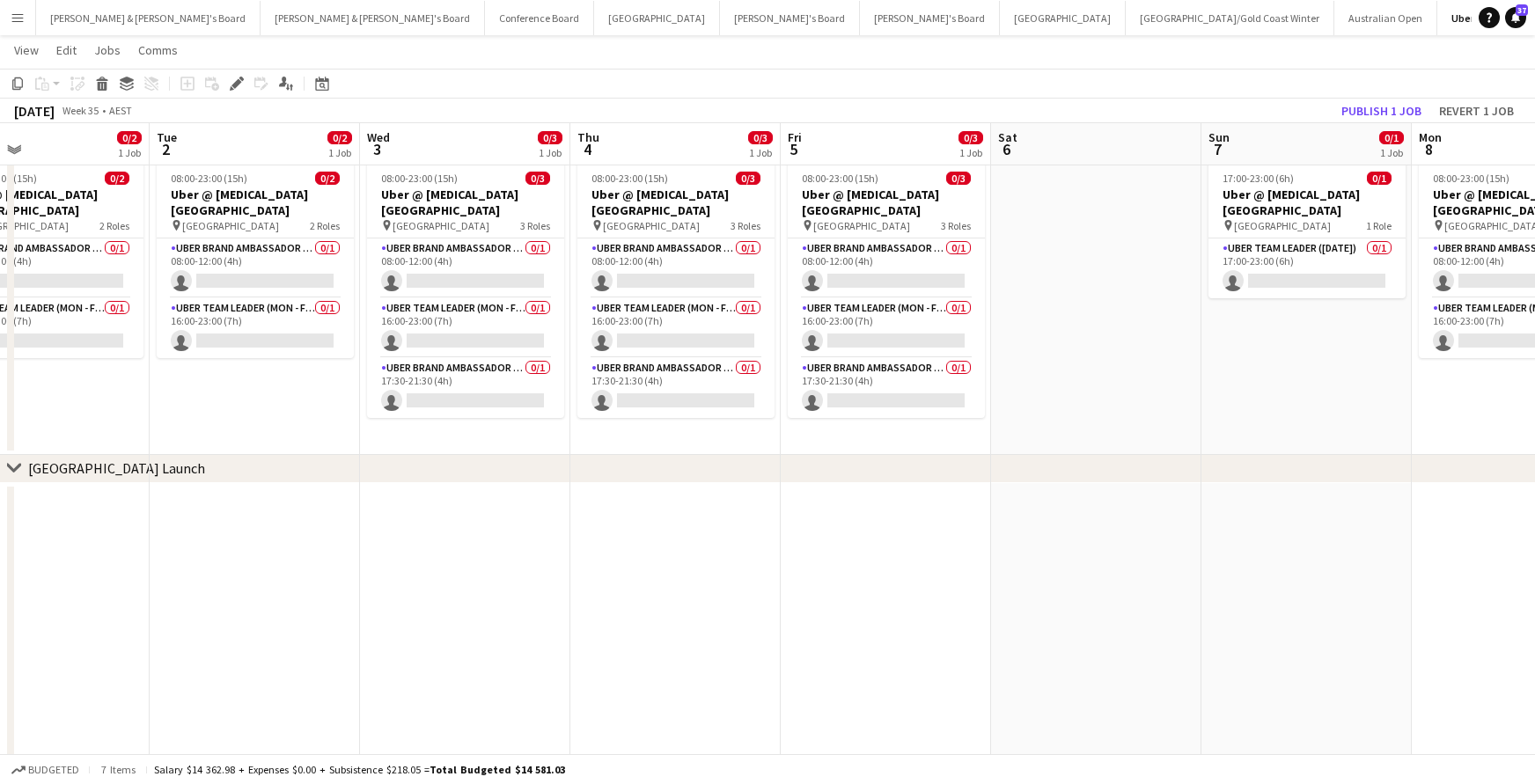
scroll to position [0, 441]
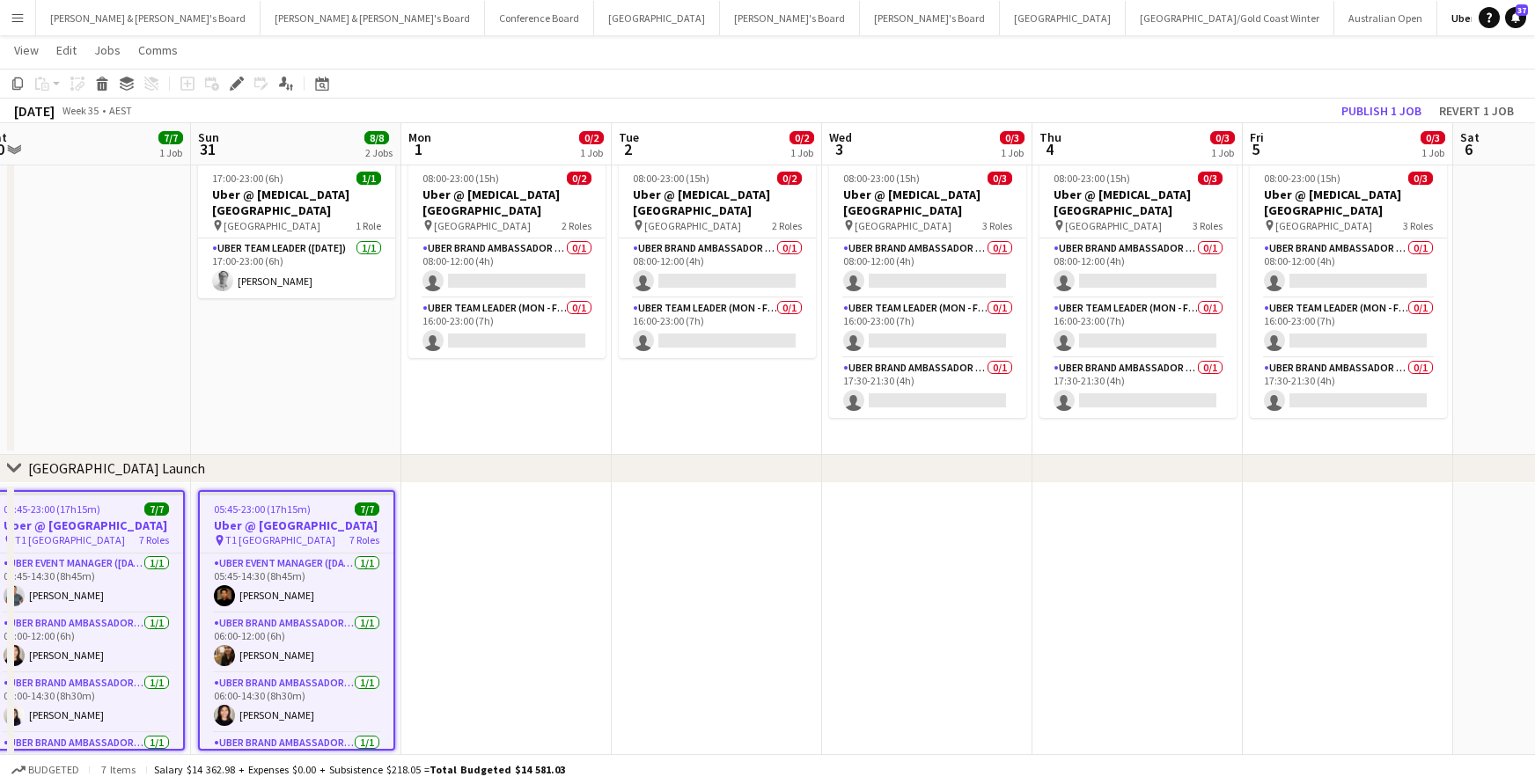
click at [515, 515] on app-date-cell at bounding box center [506, 634] width 210 height 302
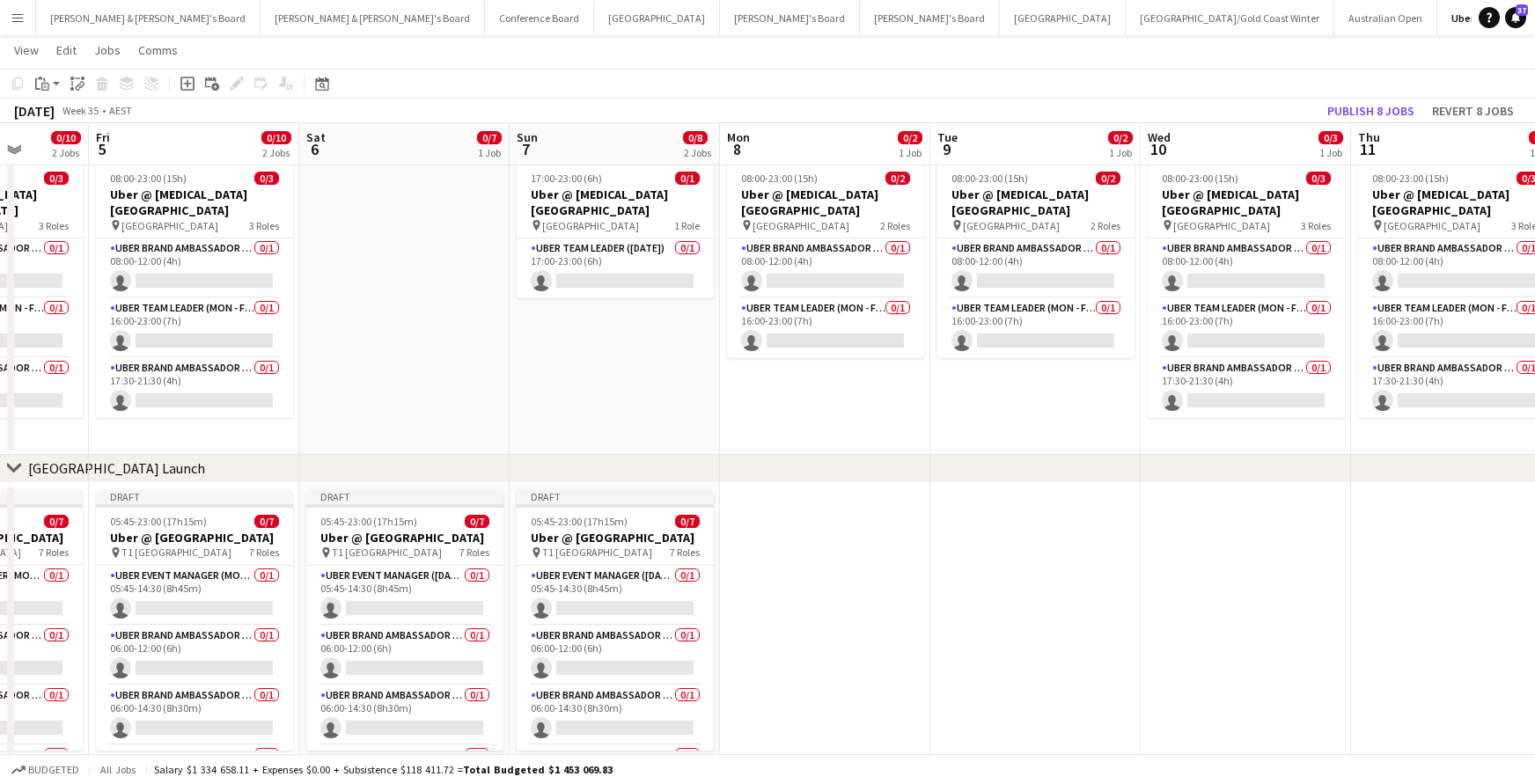
scroll to position [0, 767]
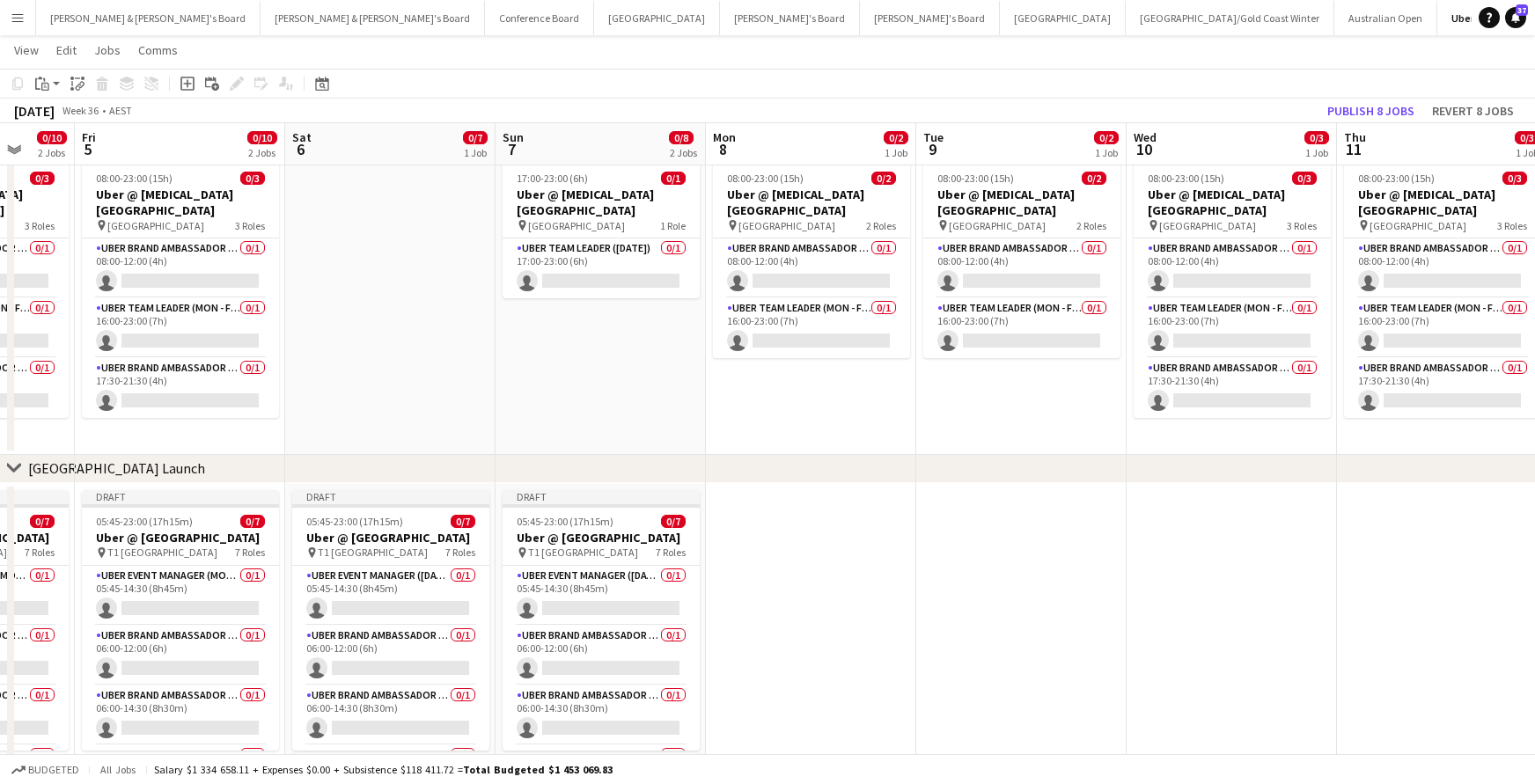
click at [758, 524] on app-date-cell at bounding box center [811, 634] width 210 height 302
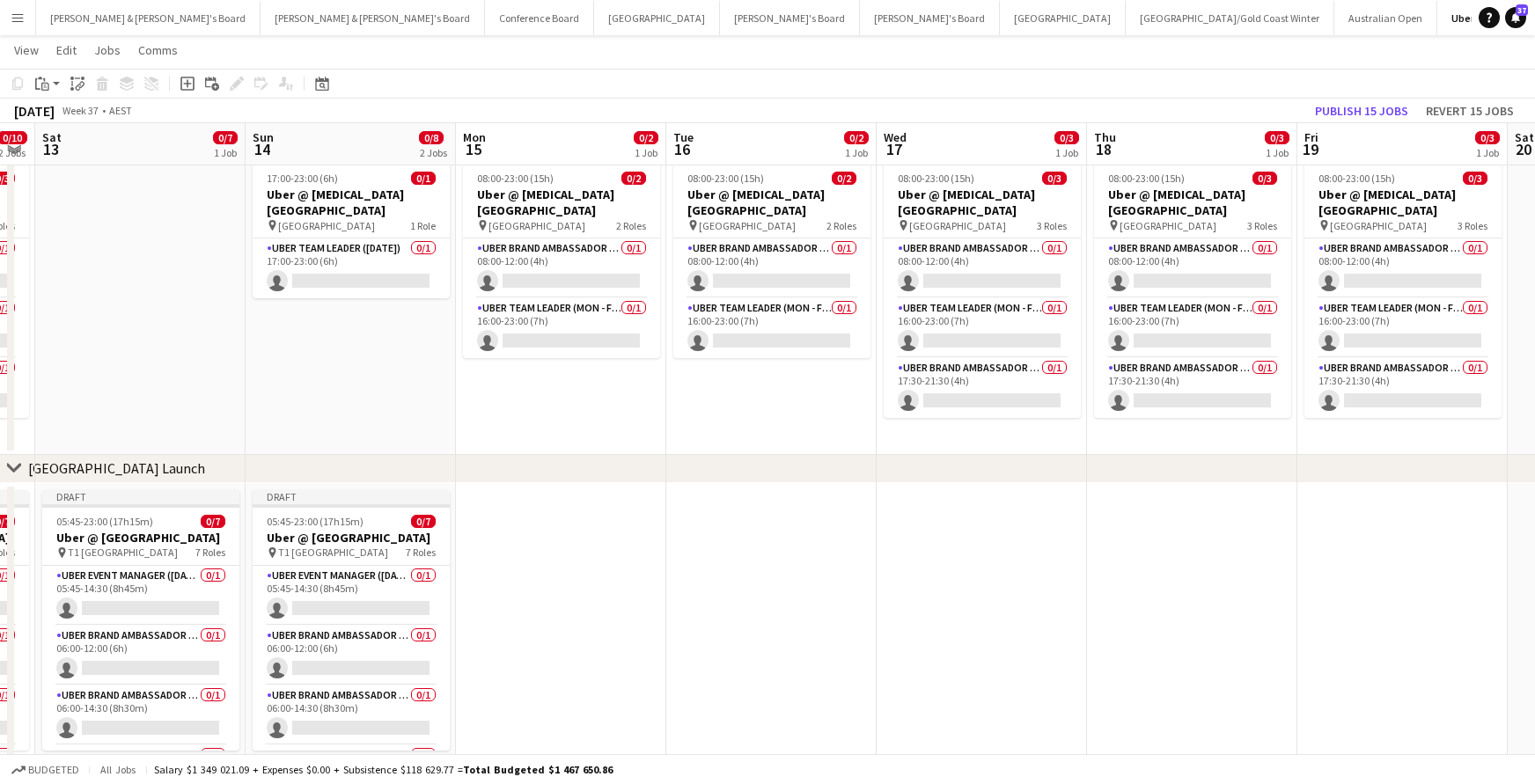
click at [538, 536] on app-date-cell at bounding box center [561, 634] width 210 height 302
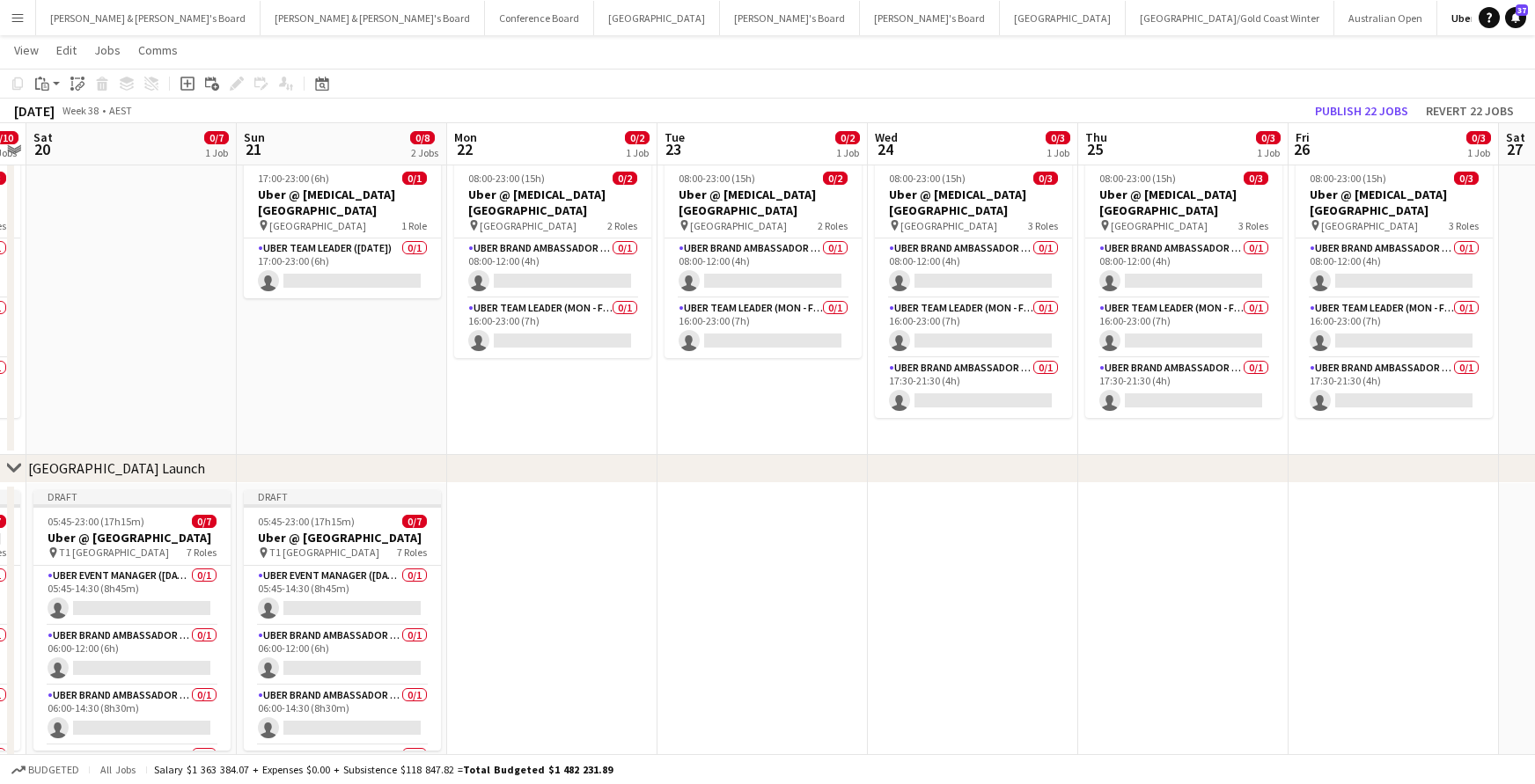
scroll to position [0, 606]
click at [560, 529] on app-date-cell at bounding box center [551, 634] width 210 height 302
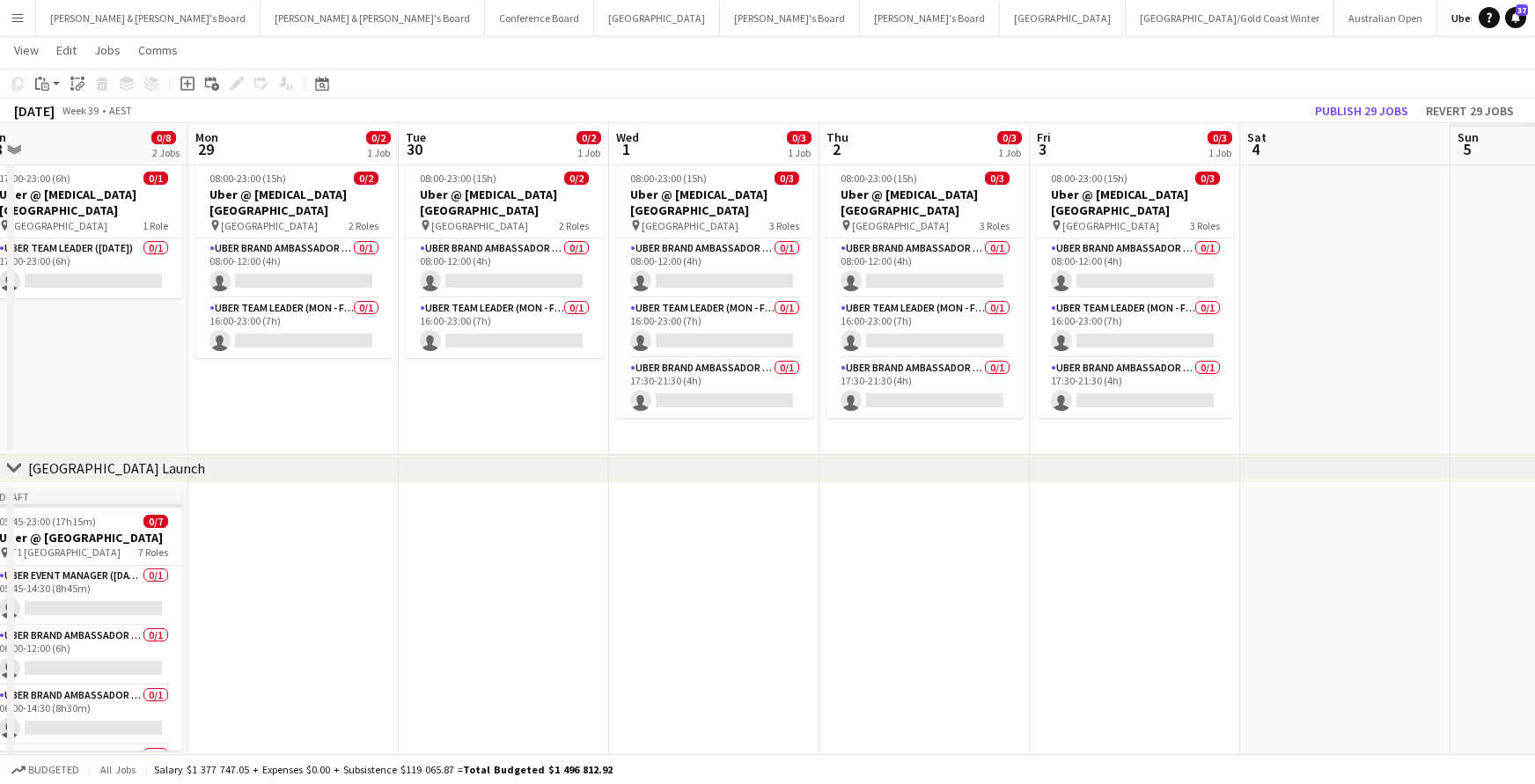
scroll to position [0, 654]
click at [320, 503] on app-date-cell at bounding box center [293, 634] width 210 height 302
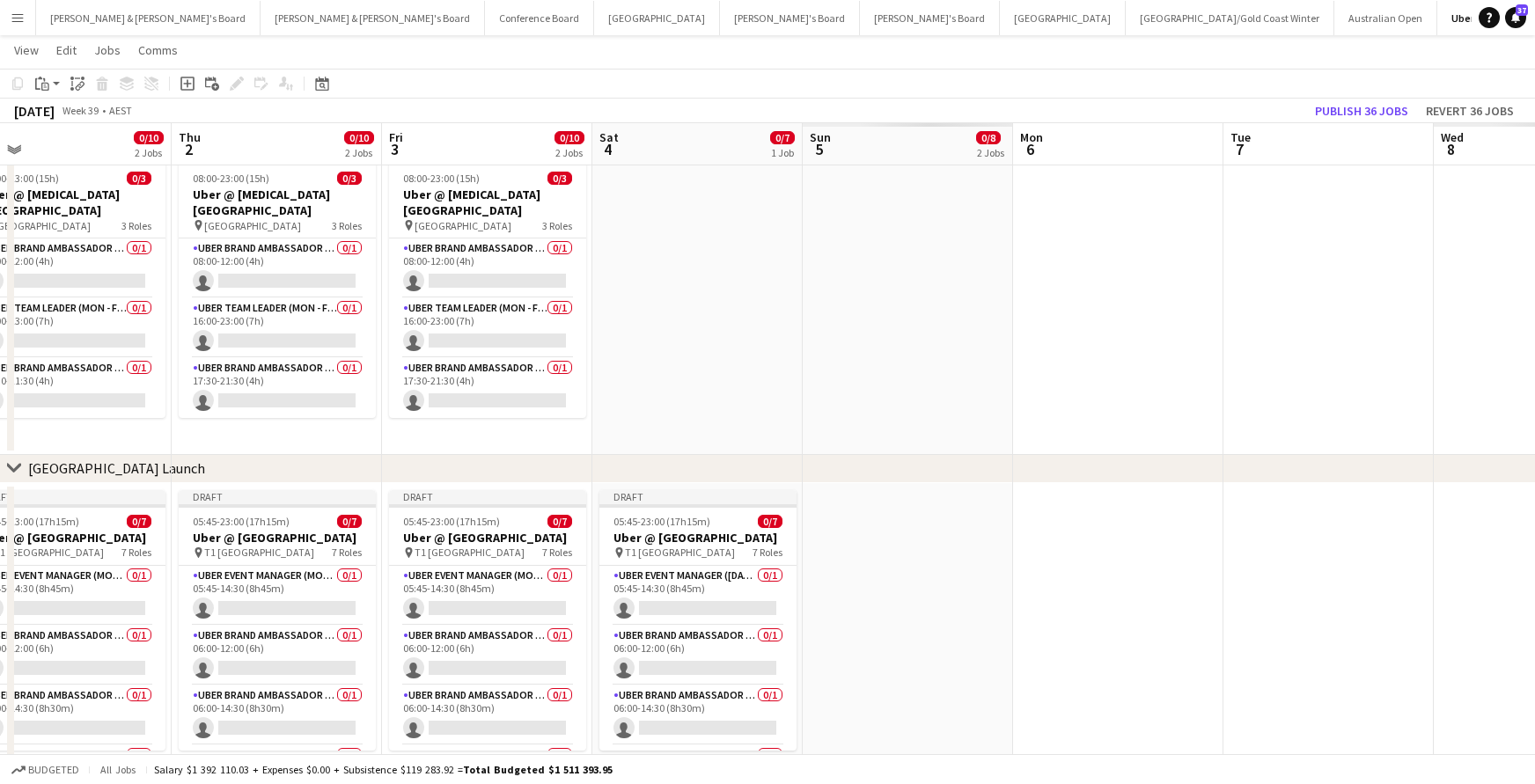
scroll to position [0, 461]
click at [1361, 115] on button "Publish 36 jobs" at bounding box center [1362, 111] width 108 height 23
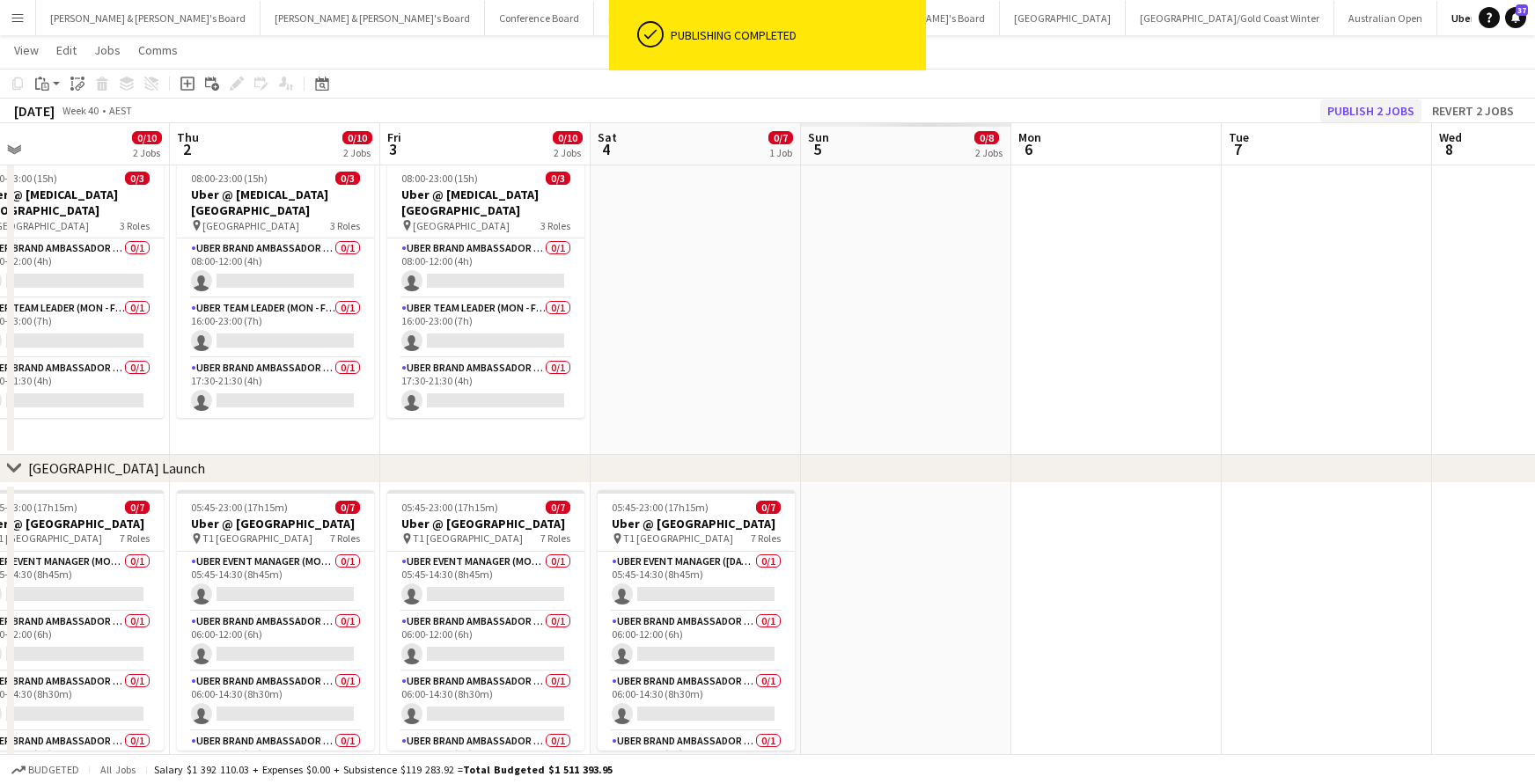
click at [1361, 115] on button "Publish 2 jobs" at bounding box center [1371, 111] width 101 height 23
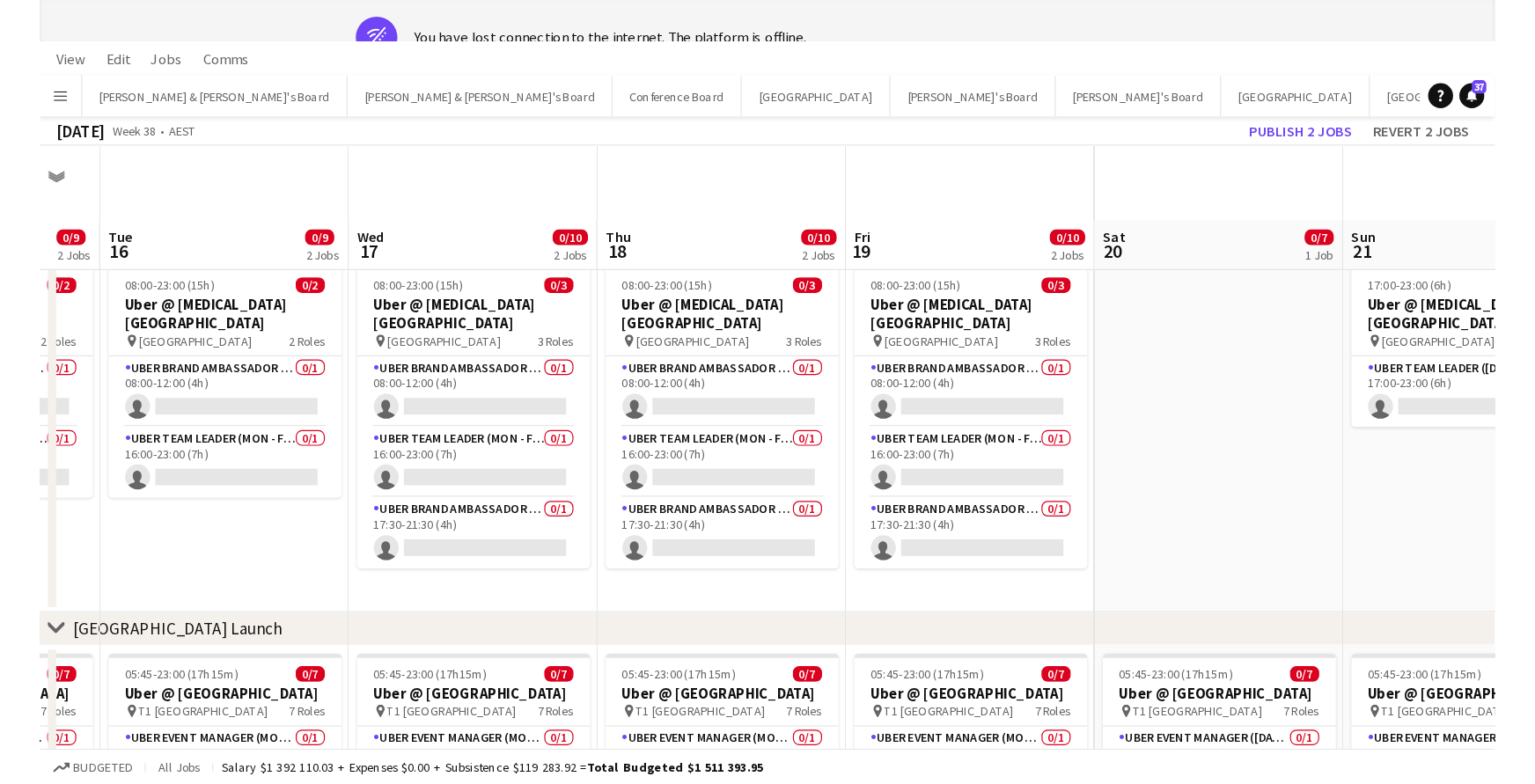
scroll to position [0, 0]
